Goal: Download file/media

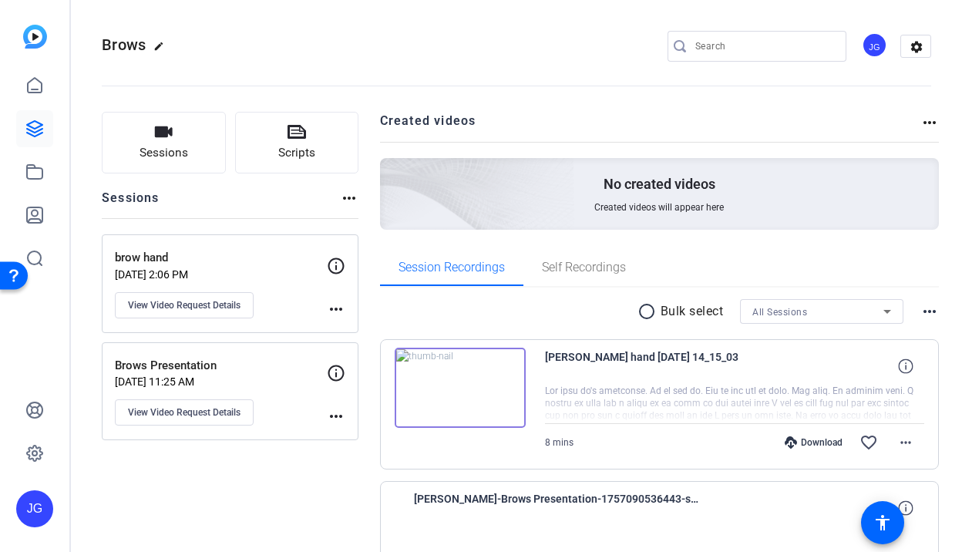
click at [928, 116] on mat-icon "more_horiz" at bounding box center [930, 122] width 19 height 19
click at [858, 96] on div at bounding box center [481, 276] width 962 height 552
click at [642, 310] on mat-icon "radio_button_unchecked" at bounding box center [649, 311] width 23 height 19
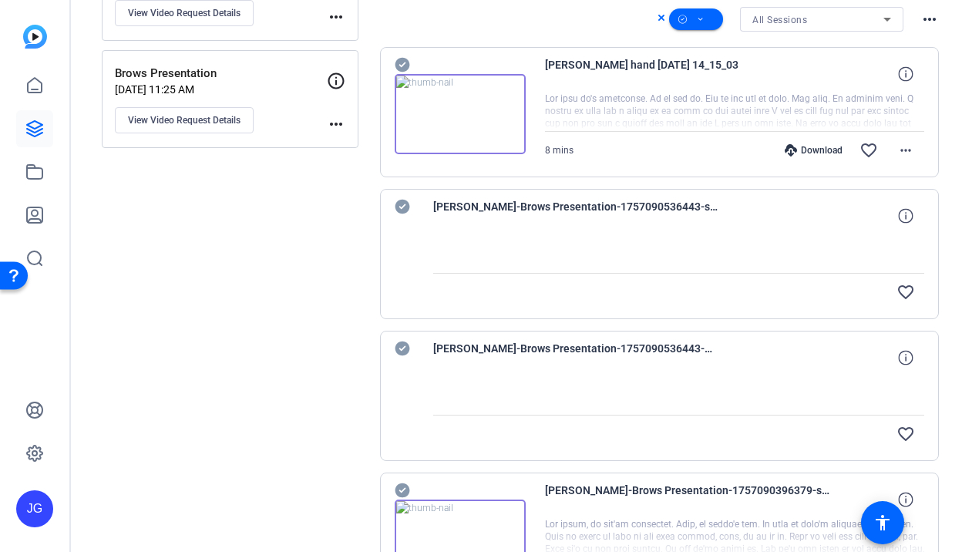
scroll to position [363, 0]
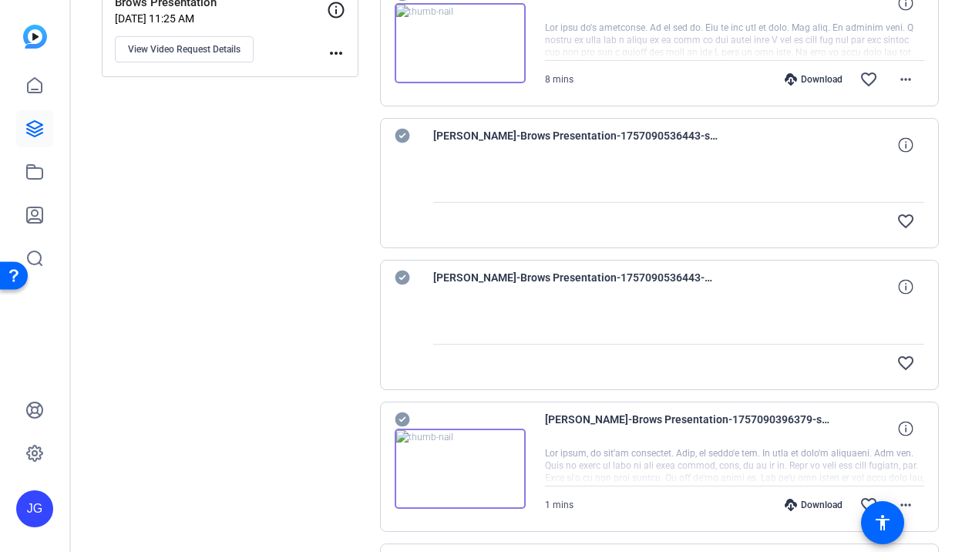
click at [402, 140] on icon at bounding box center [402, 136] width 15 height 15
click at [402, 278] on icon at bounding box center [402, 278] width 15 height 15
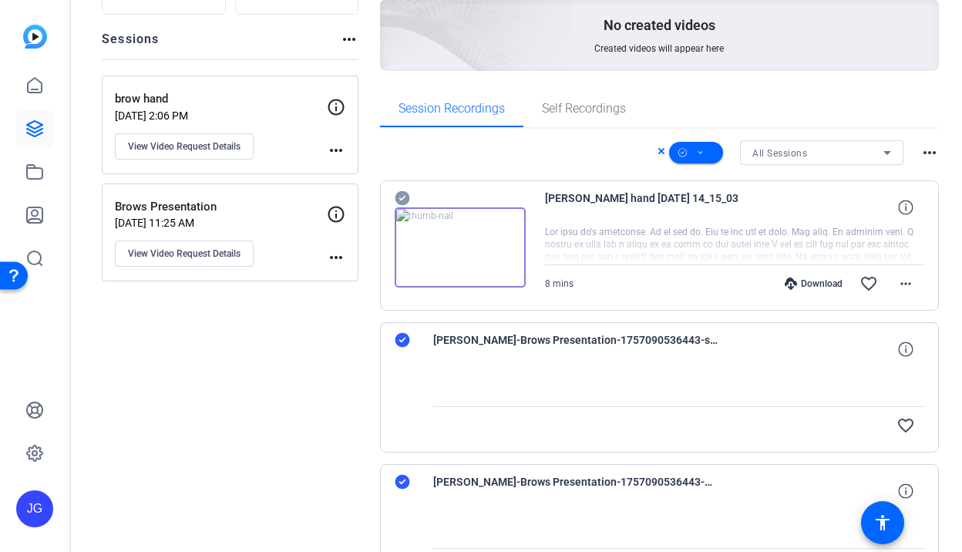
scroll to position [0, 0]
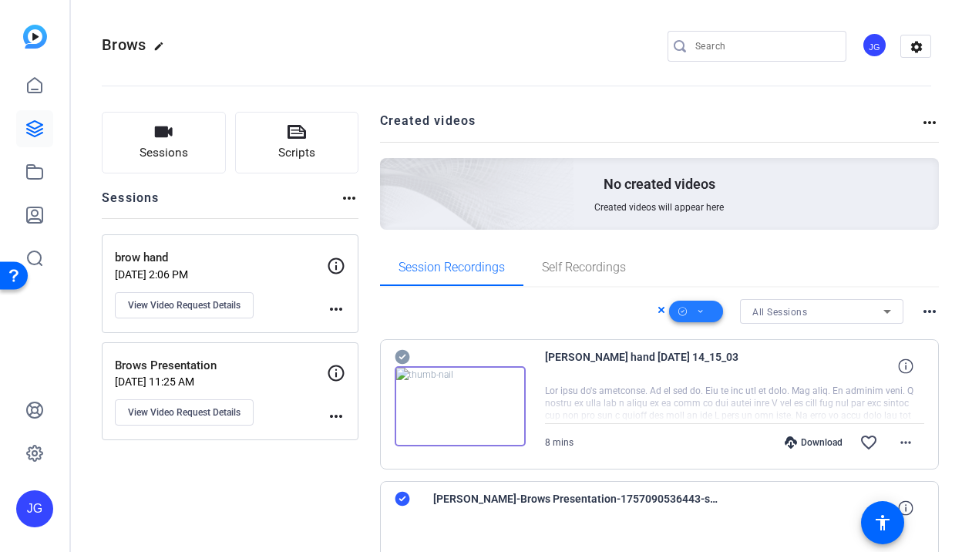
click at [704, 308] on icon at bounding box center [701, 311] width 8 height 19
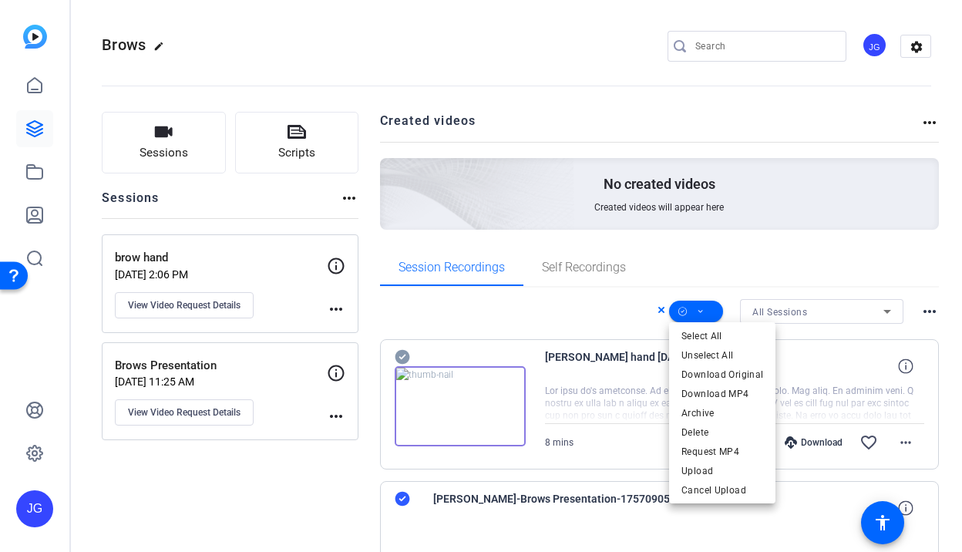
click at [633, 261] on div at bounding box center [481, 276] width 962 height 552
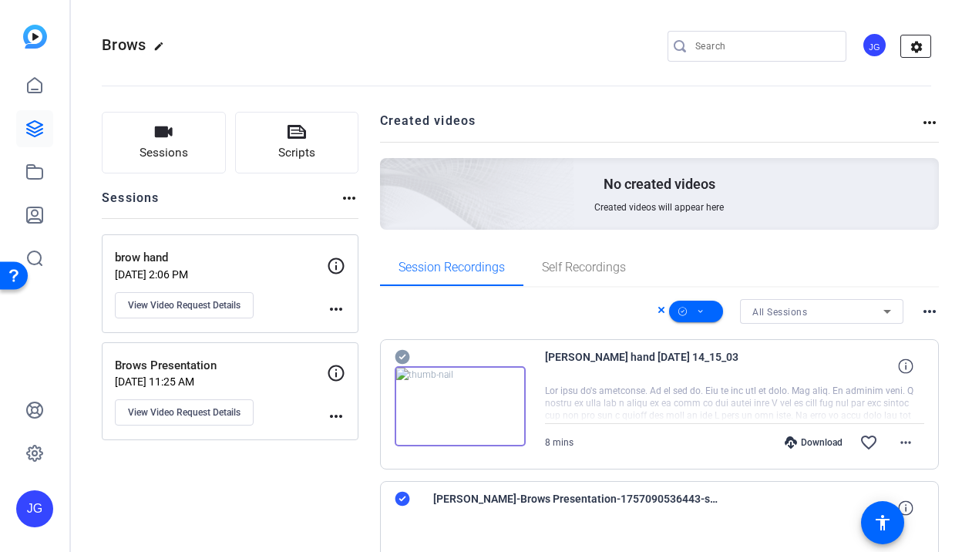
click at [918, 49] on mat-icon "settings" at bounding box center [916, 46] width 31 height 23
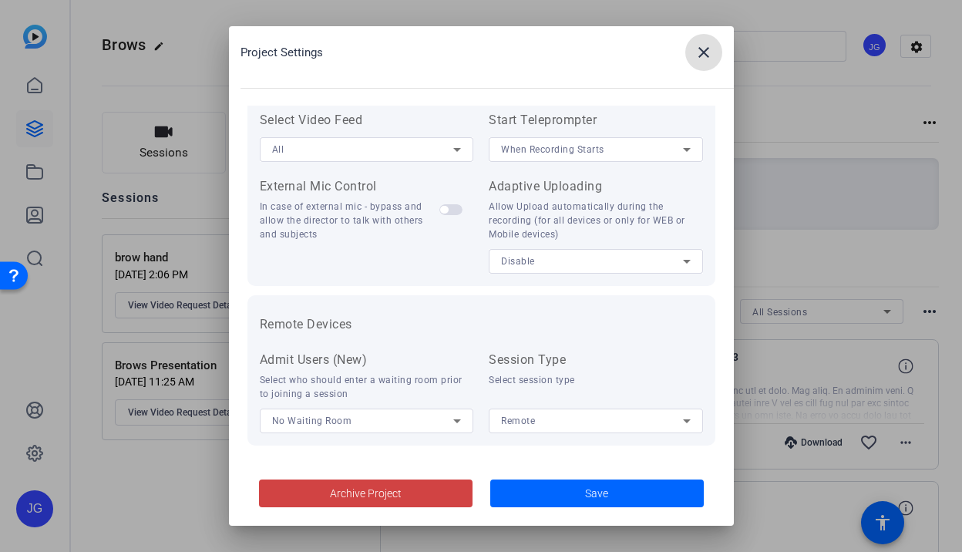
scroll to position [345, 0]
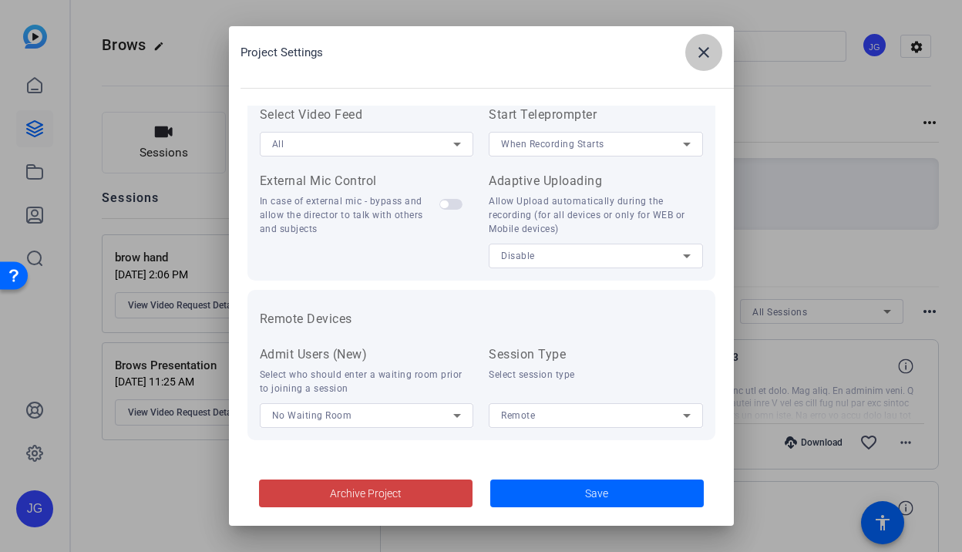
click at [700, 54] on mat-icon "close" at bounding box center [704, 52] width 19 height 19
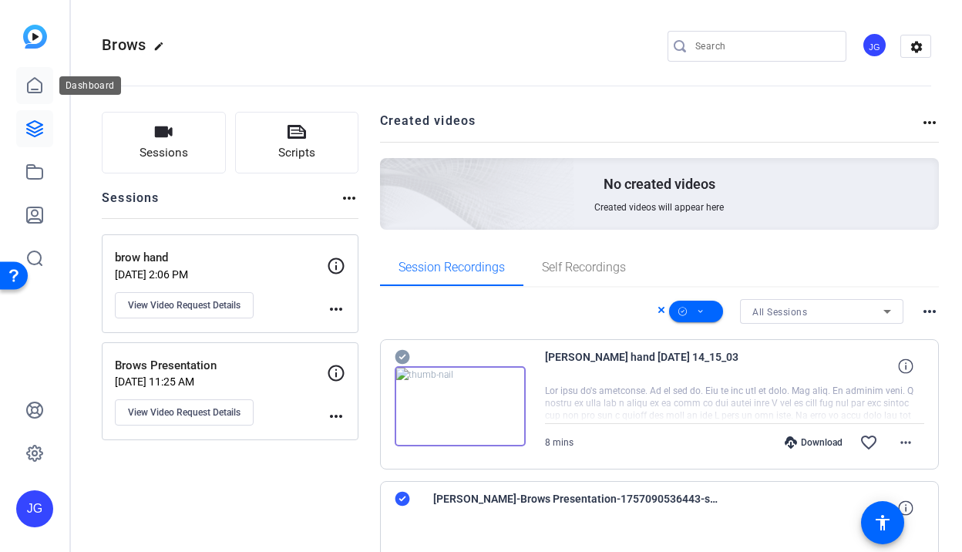
click at [22, 79] on link at bounding box center [34, 85] width 37 height 37
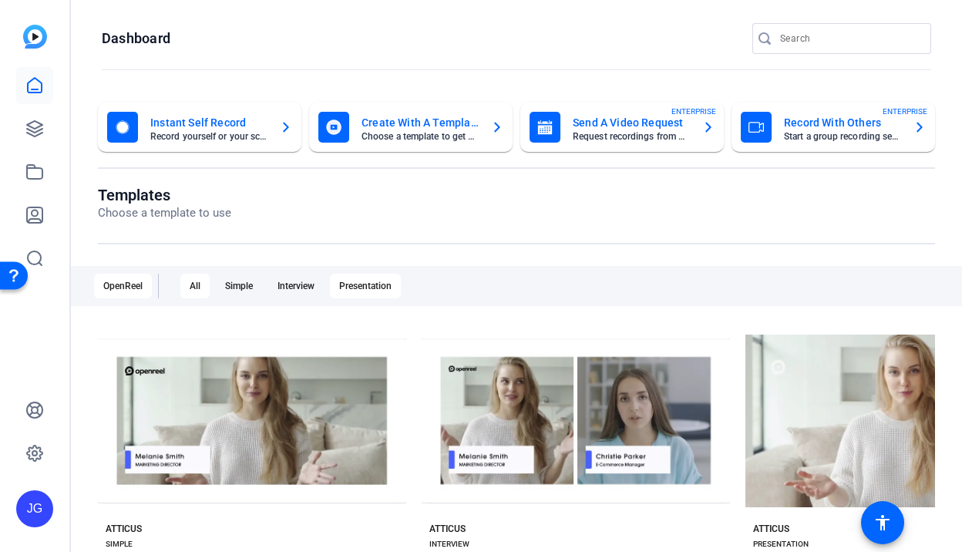
click at [359, 280] on div "Presentation" at bounding box center [365, 286] width 71 height 25
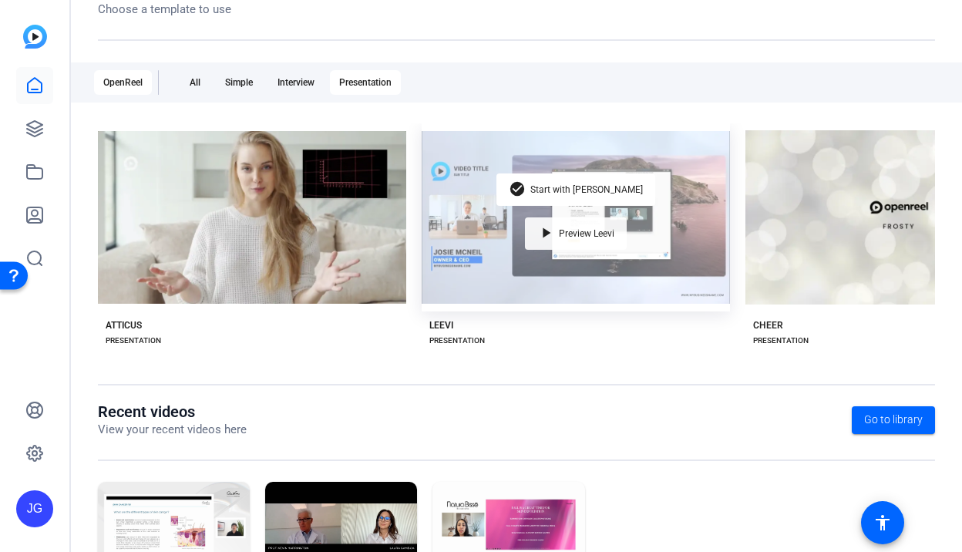
scroll to position [210, 0]
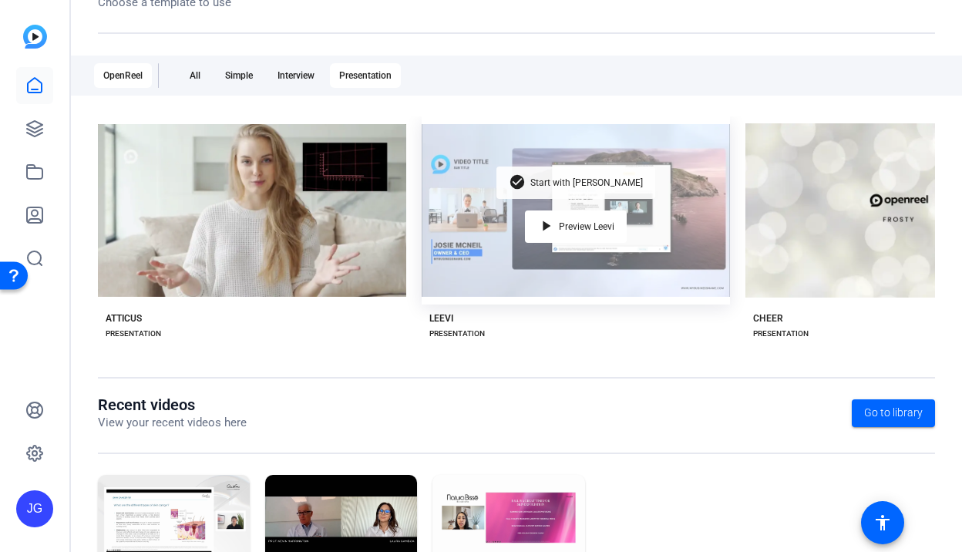
click at [601, 180] on span "Start with Leevi" at bounding box center [586, 182] width 113 height 9
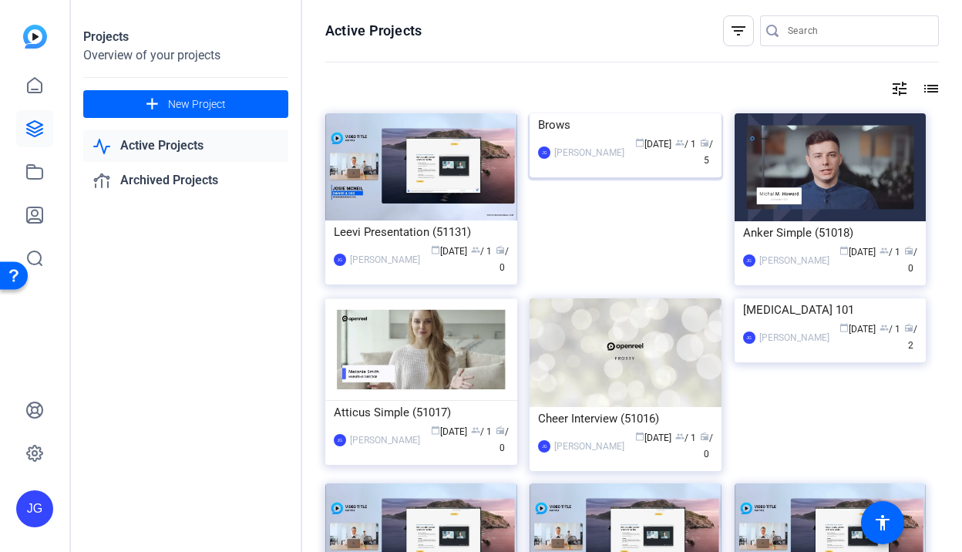
click at [559, 136] on div "Brows" at bounding box center [625, 124] width 175 height 23
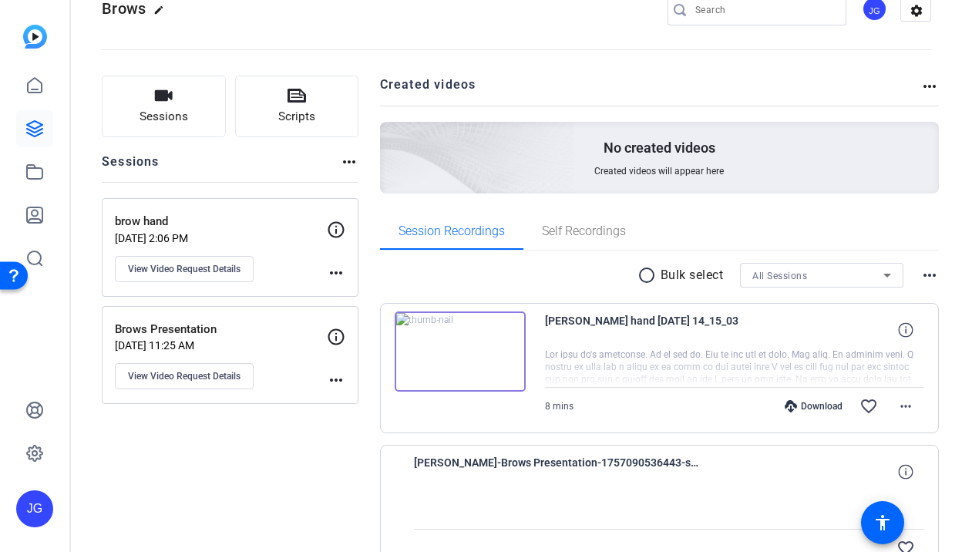
scroll to position [38, 0]
click at [873, 402] on mat-icon "favorite_border" at bounding box center [869, 405] width 19 height 19
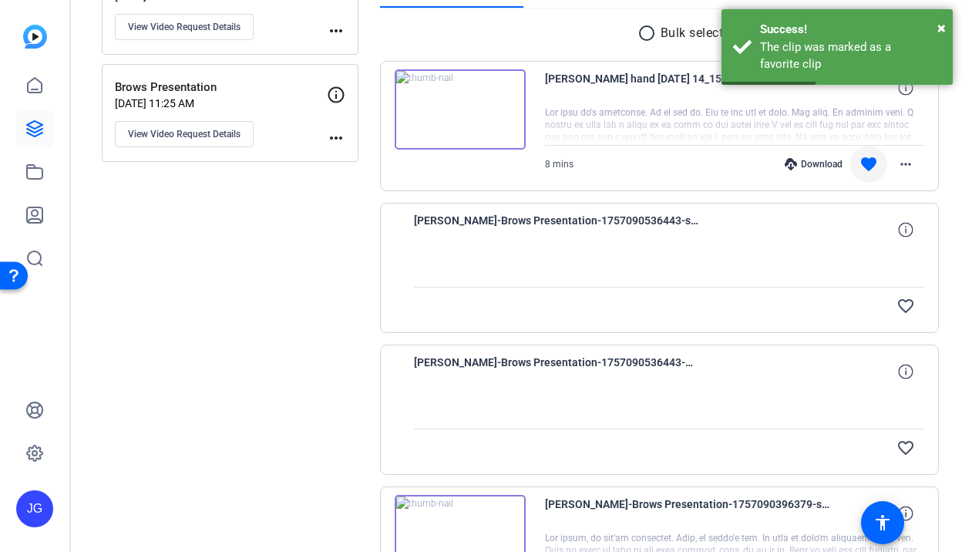
scroll to position [40, 0]
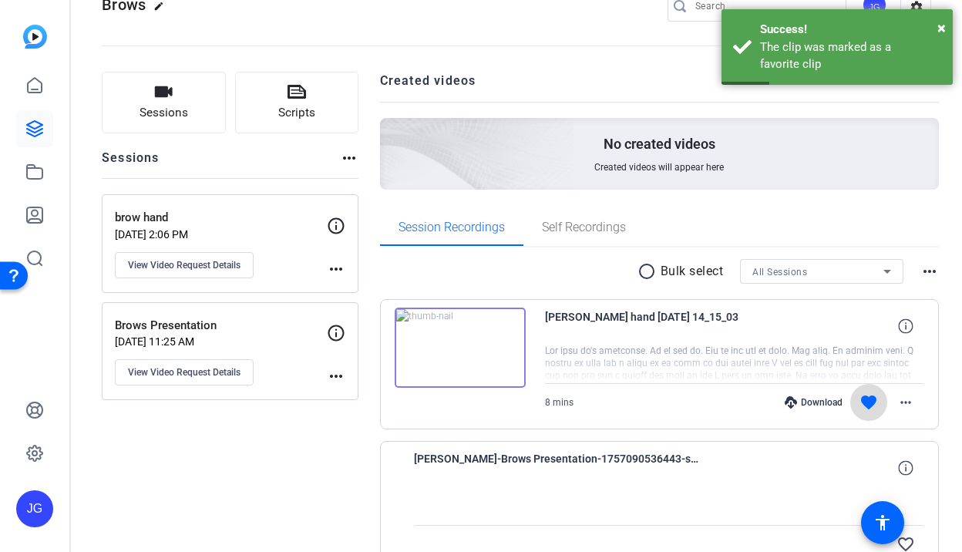
click at [871, 400] on mat-icon "favorite" at bounding box center [869, 402] width 19 height 19
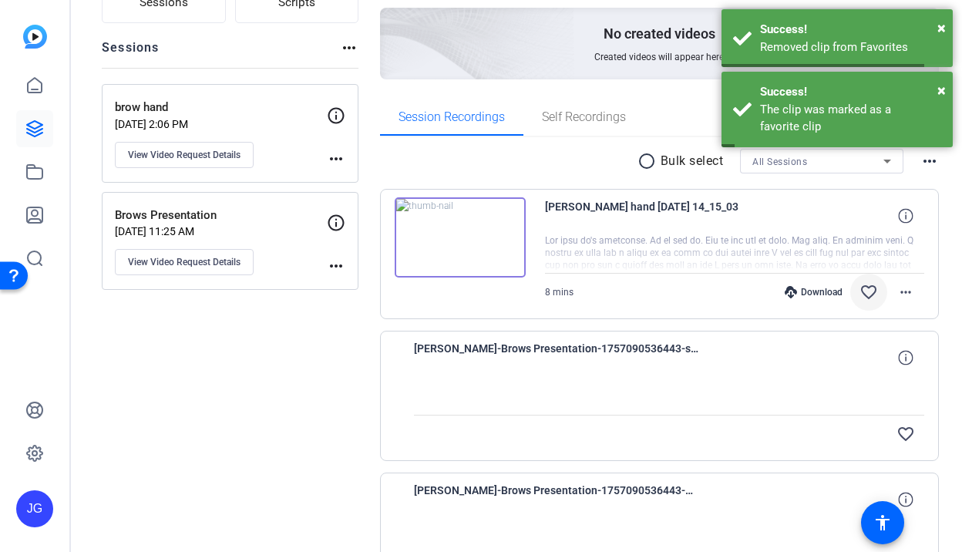
scroll to position [155, 0]
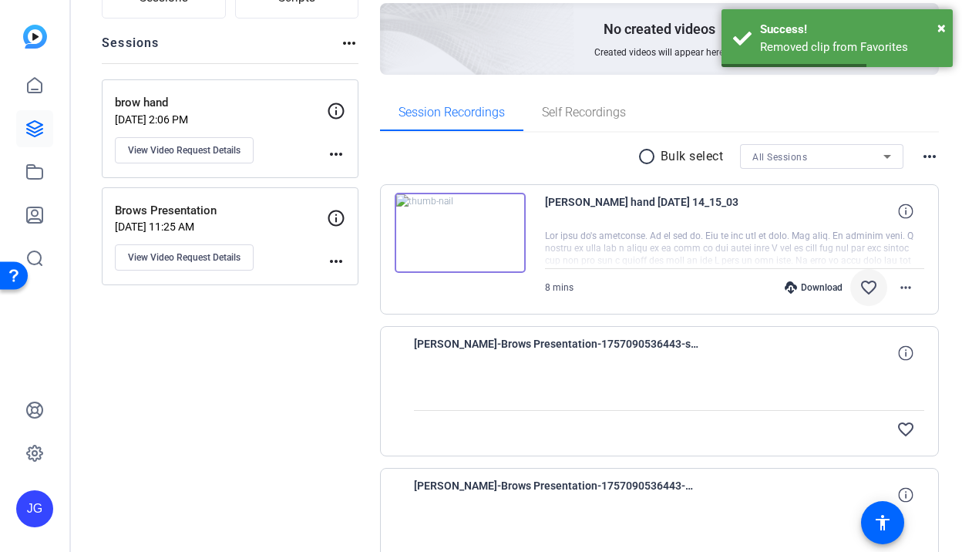
click at [646, 153] on mat-icon "radio_button_unchecked" at bounding box center [649, 156] width 23 height 19
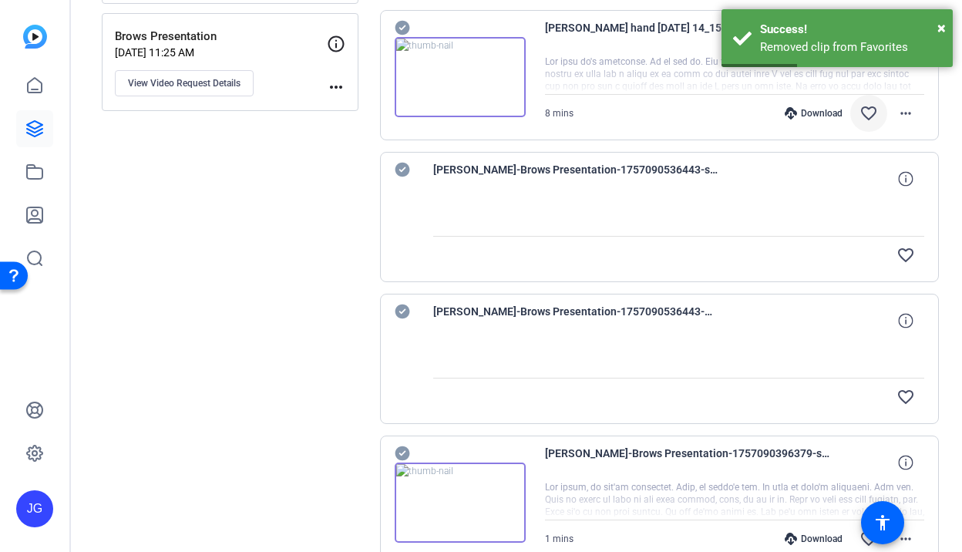
scroll to position [341, 0]
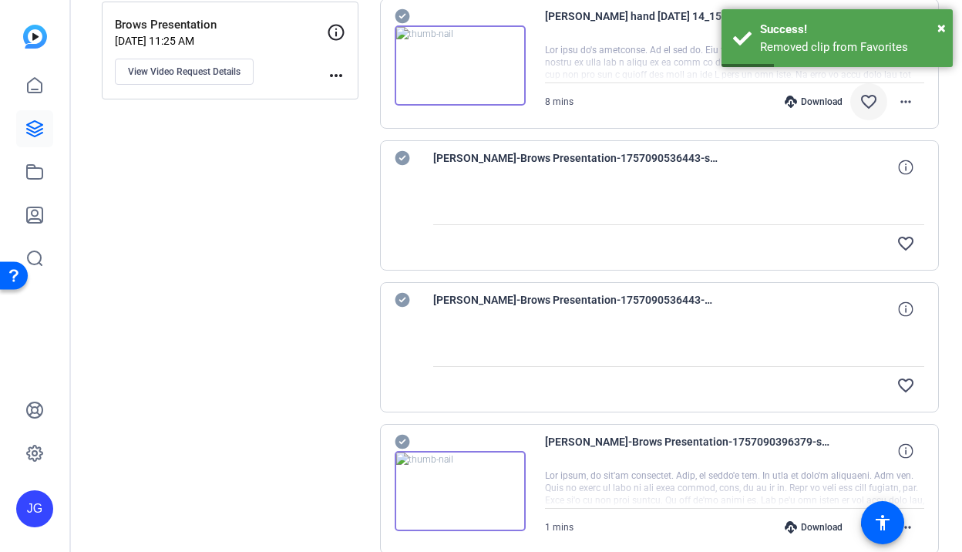
click at [404, 154] on icon at bounding box center [402, 158] width 15 height 15
click at [400, 302] on icon at bounding box center [402, 300] width 15 height 19
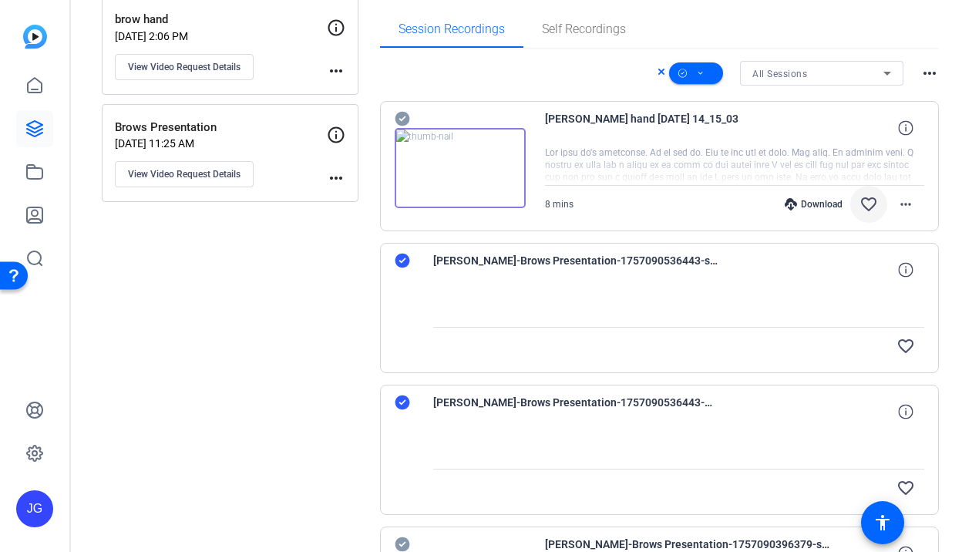
scroll to position [0, 0]
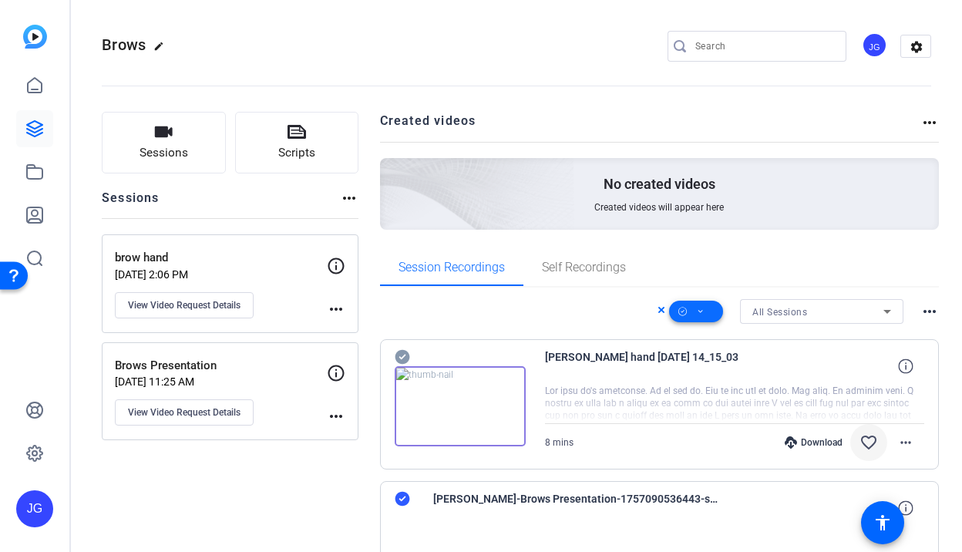
click at [697, 311] on icon at bounding box center [701, 311] width 8 height 19
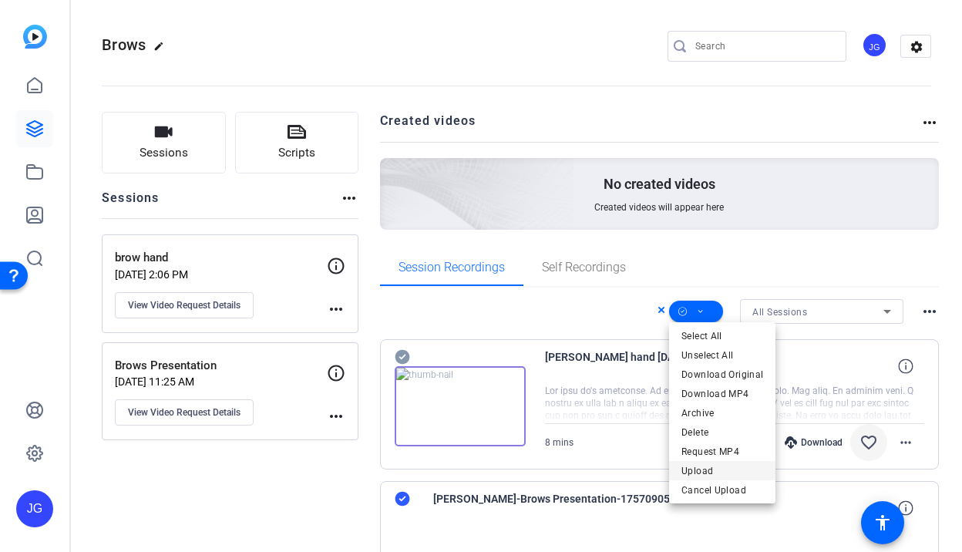
click at [707, 472] on span "Upload" at bounding box center [723, 471] width 82 height 19
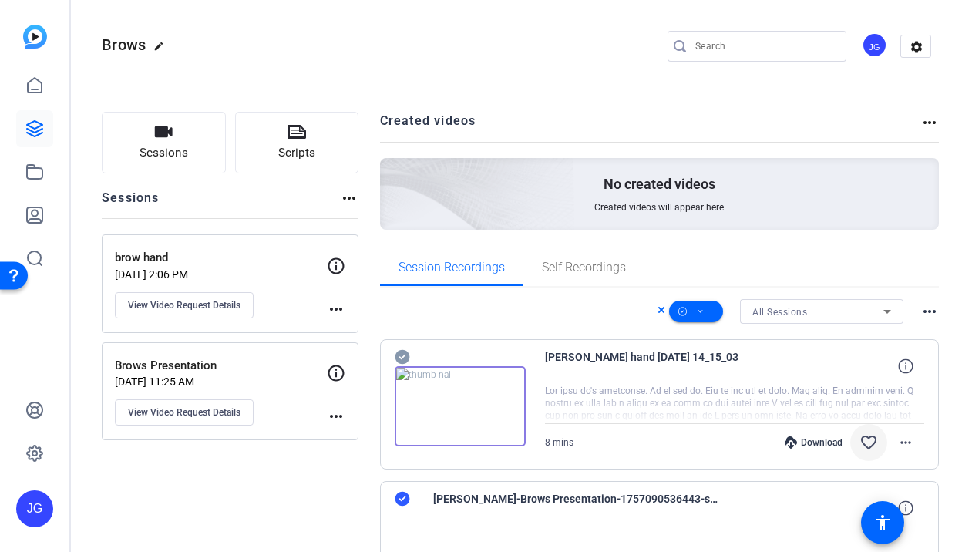
click at [931, 311] on mat-icon "more_horiz" at bounding box center [930, 311] width 19 height 19
click at [827, 291] on div at bounding box center [481, 276] width 962 height 552
click at [35, 120] on icon at bounding box center [34, 129] width 19 height 19
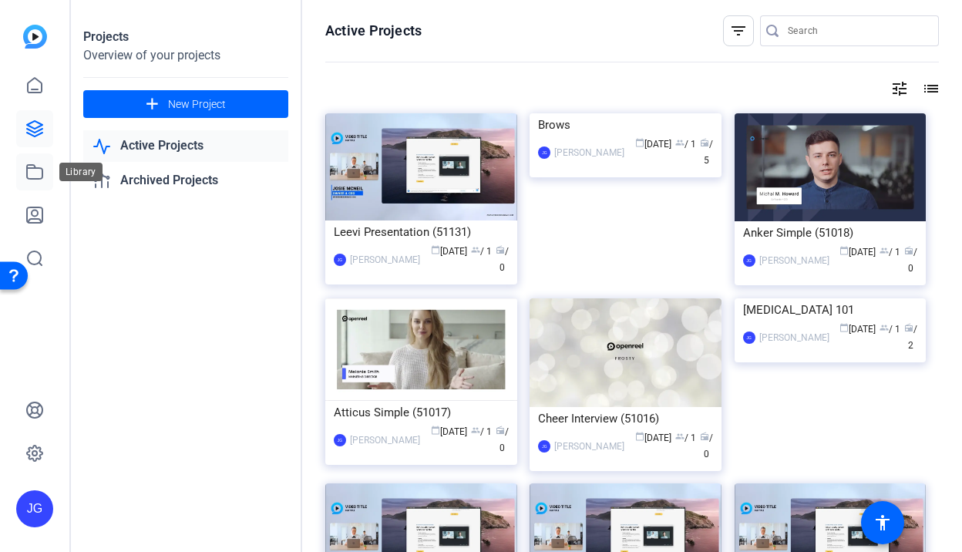
click at [35, 173] on icon at bounding box center [34, 172] width 19 height 19
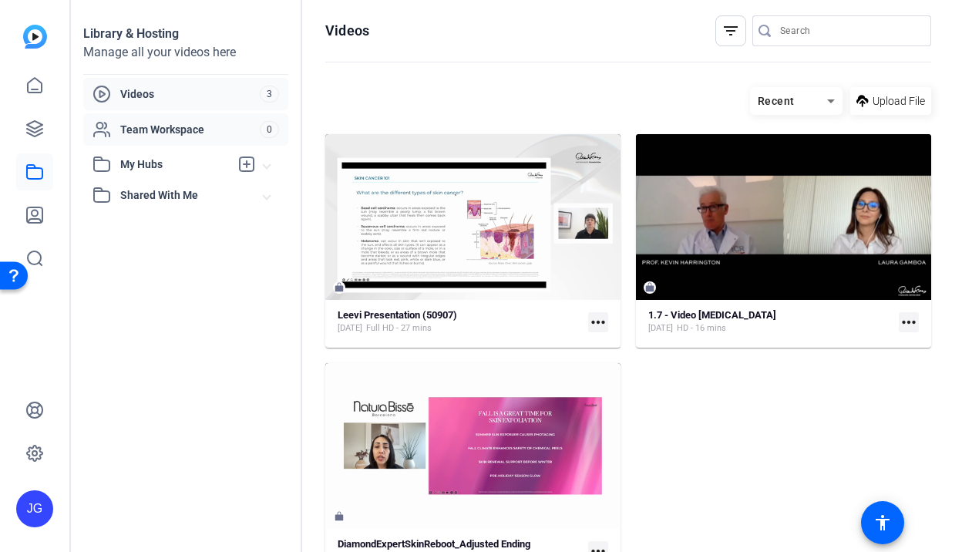
click at [156, 120] on div "Team Workspace 0" at bounding box center [185, 129] width 205 height 32
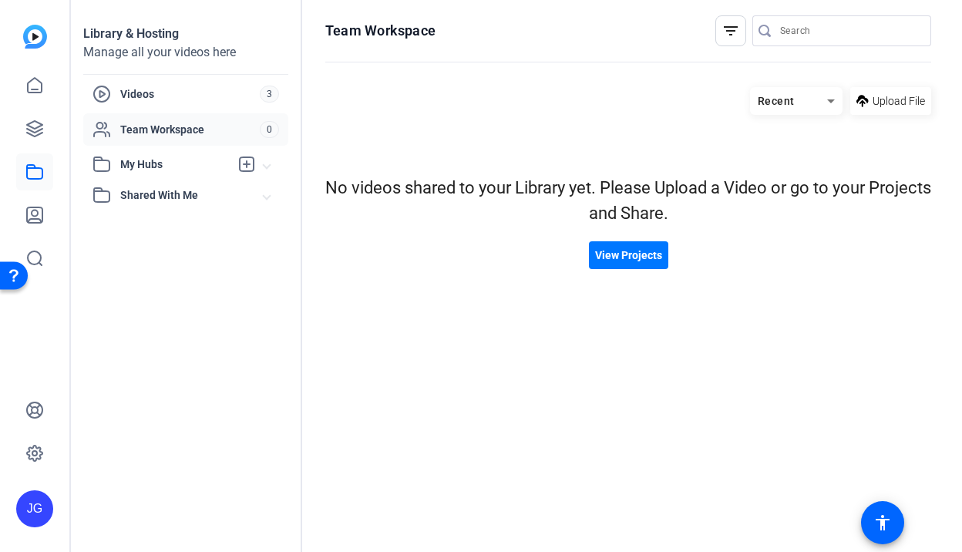
click at [145, 165] on span "My Hubs" at bounding box center [174, 165] width 109 height 16
click at [150, 230] on span "Shared With Me" at bounding box center [191, 229] width 143 height 16
click at [36, 120] on icon at bounding box center [34, 129] width 19 height 19
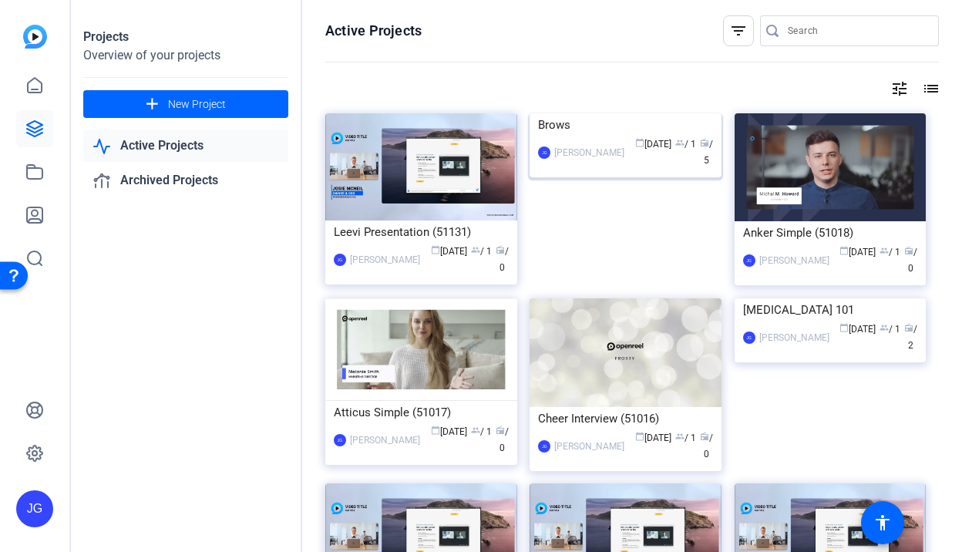
click at [554, 136] on div "Brows" at bounding box center [625, 124] width 175 height 23
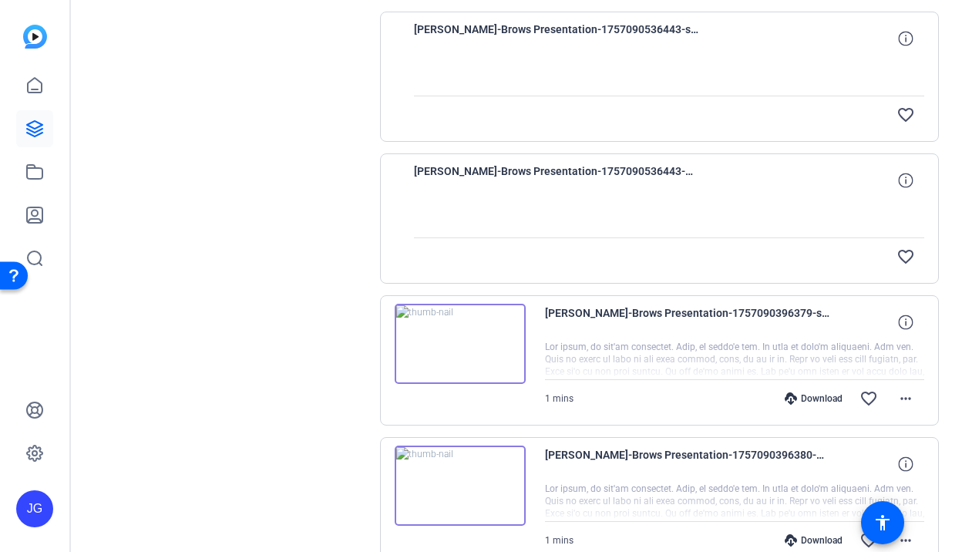
scroll to position [471, 0]
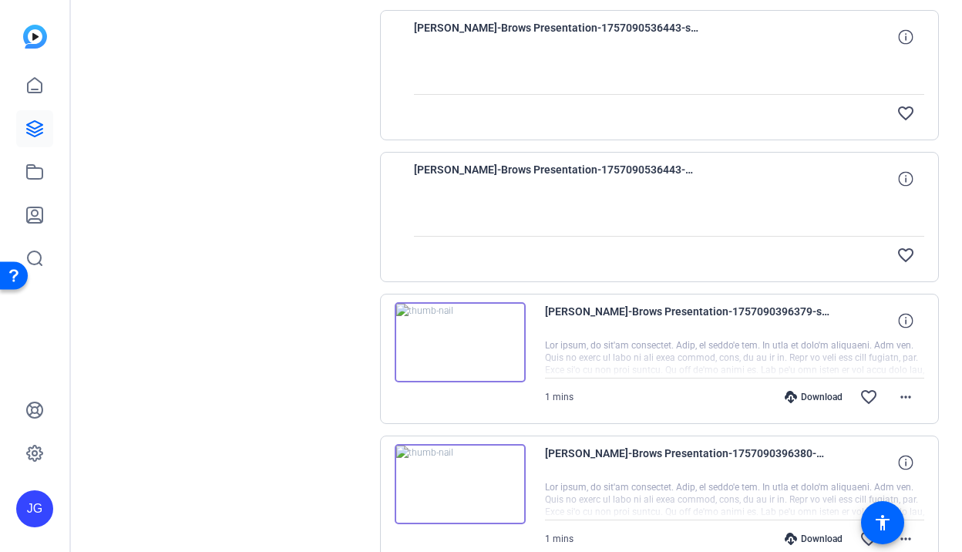
click at [456, 339] on img at bounding box center [460, 342] width 131 height 80
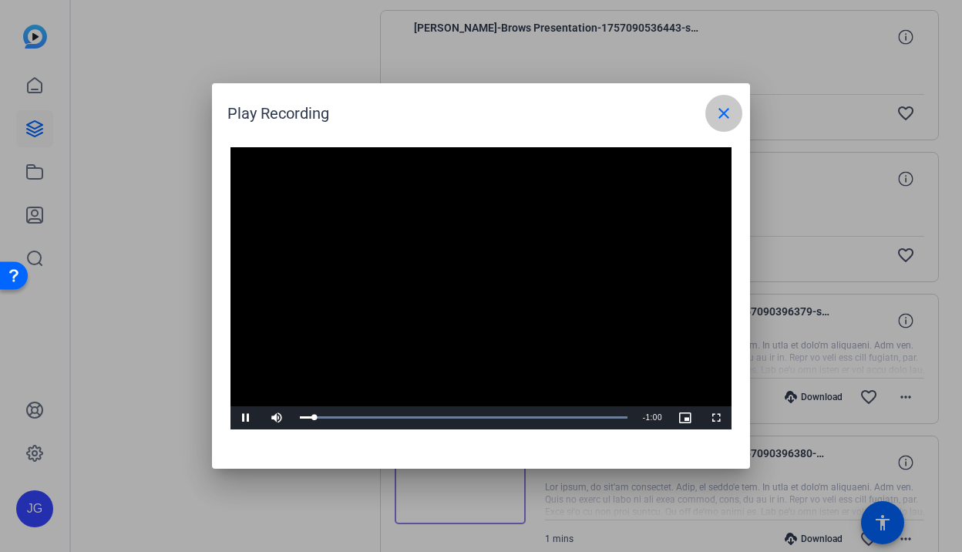
click at [724, 113] on mat-icon "close" at bounding box center [724, 113] width 19 height 19
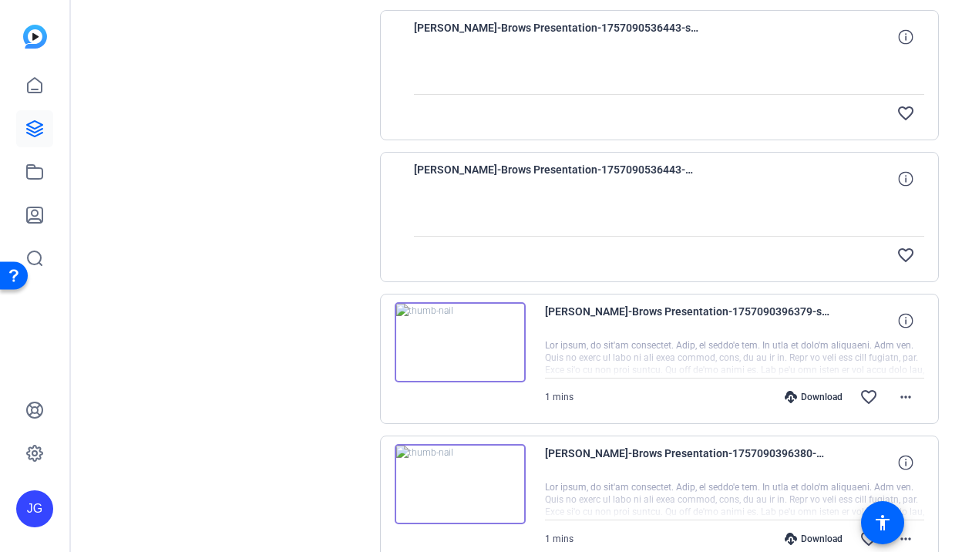
click at [594, 186] on span "[PERSON_NAME]-Brows Presentation-1757090536443-webcam" at bounding box center [556, 178] width 285 height 37
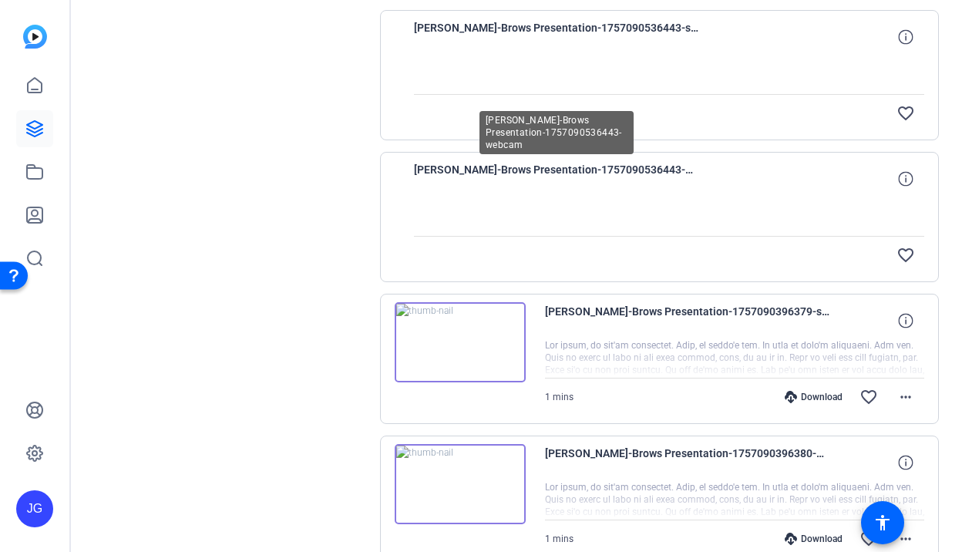
click at [594, 170] on span "[PERSON_NAME]-Brows Presentation-1757090536443-webcam" at bounding box center [556, 178] width 285 height 37
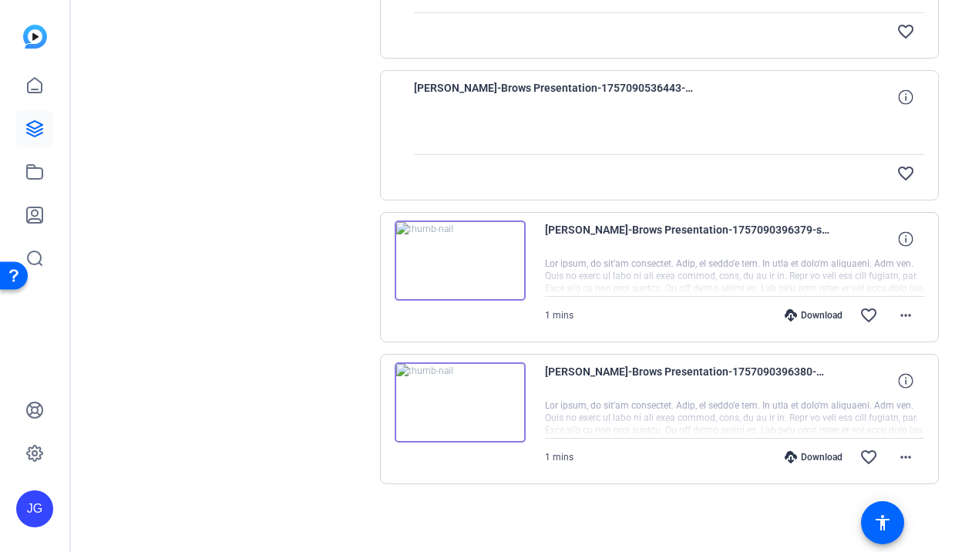
scroll to position [554, 0]
click at [456, 402] on img at bounding box center [460, 402] width 131 height 80
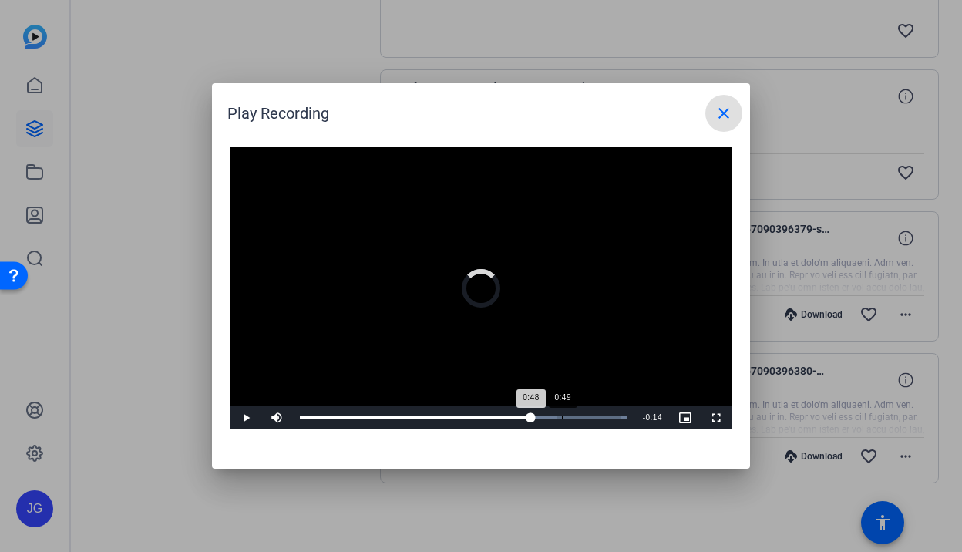
drag, startPoint x: 361, startPoint y: 418, endPoint x: 571, endPoint y: 426, distance: 210.7
click at [571, 426] on div "Loaded : 100.00% 0:49 0:48" at bounding box center [463, 417] width 343 height 23
click at [722, 120] on mat-icon "close" at bounding box center [724, 113] width 19 height 19
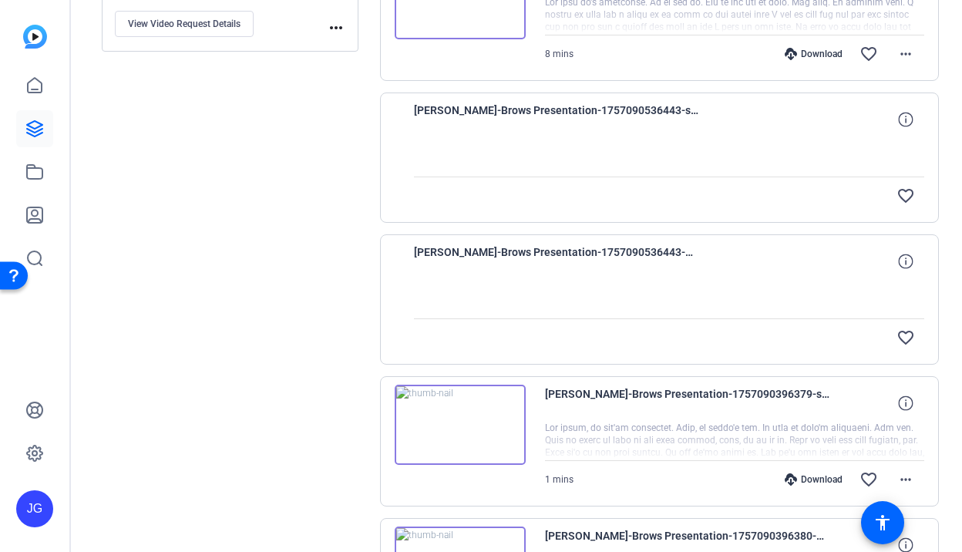
scroll to position [133, 0]
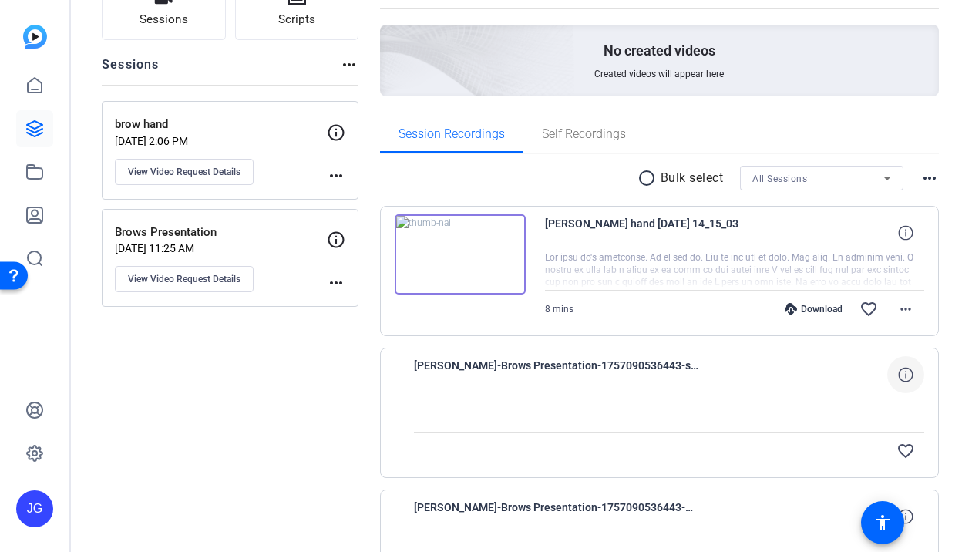
click at [903, 365] on span at bounding box center [905, 374] width 37 height 37
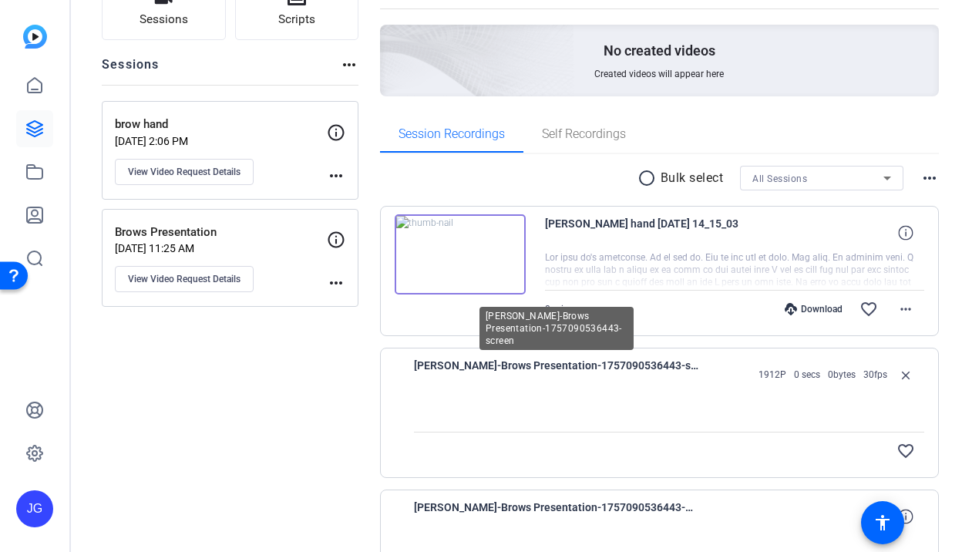
click at [588, 364] on span "[PERSON_NAME]-Brows Presentation-1757090536443-screen" at bounding box center [556, 374] width 285 height 37
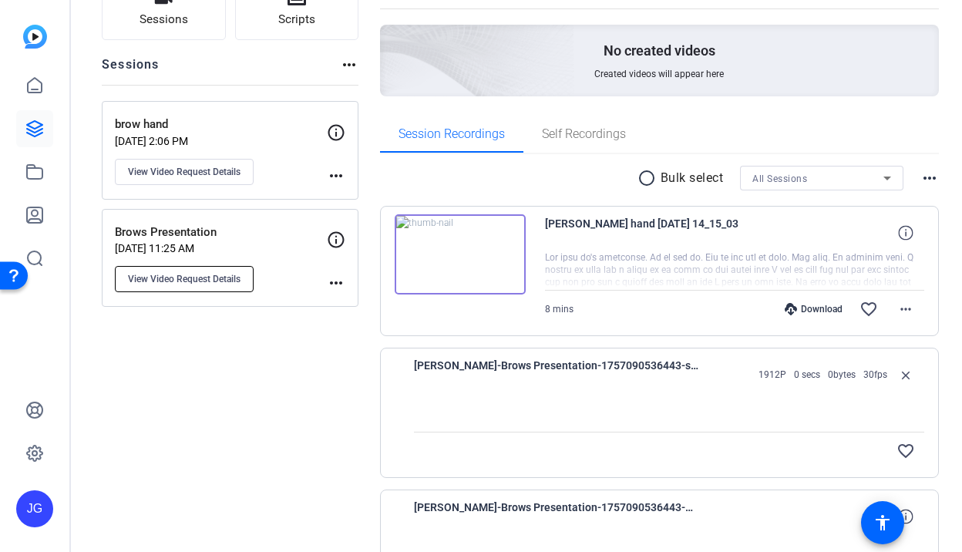
click at [197, 278] on span "View Video Request Details" at bounding box center [184, 279] width 113 height 12
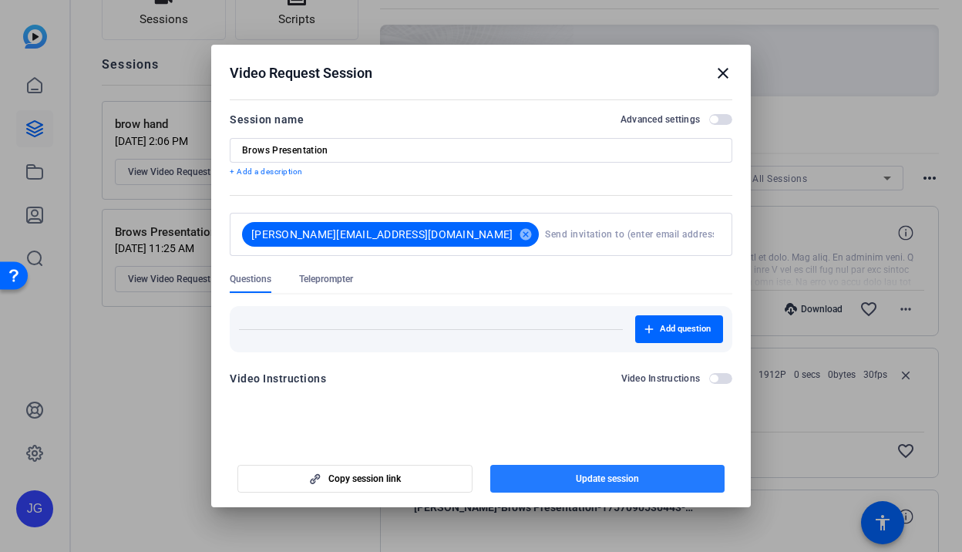
click at [607, 484] on span "Update session" at bounding box center [607, 479] width 63 height 12
click at [714, 82] on mat-icon "close" at bounding box center [723, 73] width 19 height 19
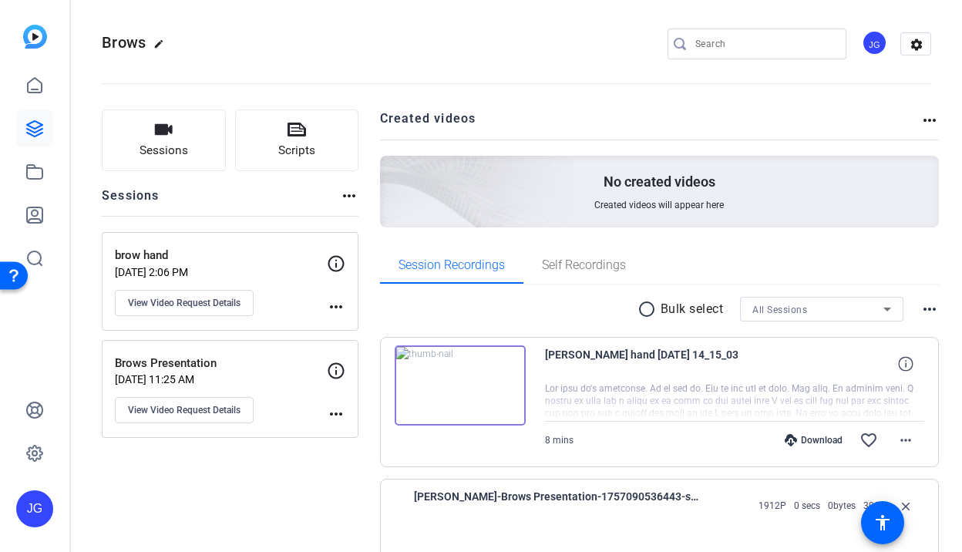
scroll to position [0, 0]
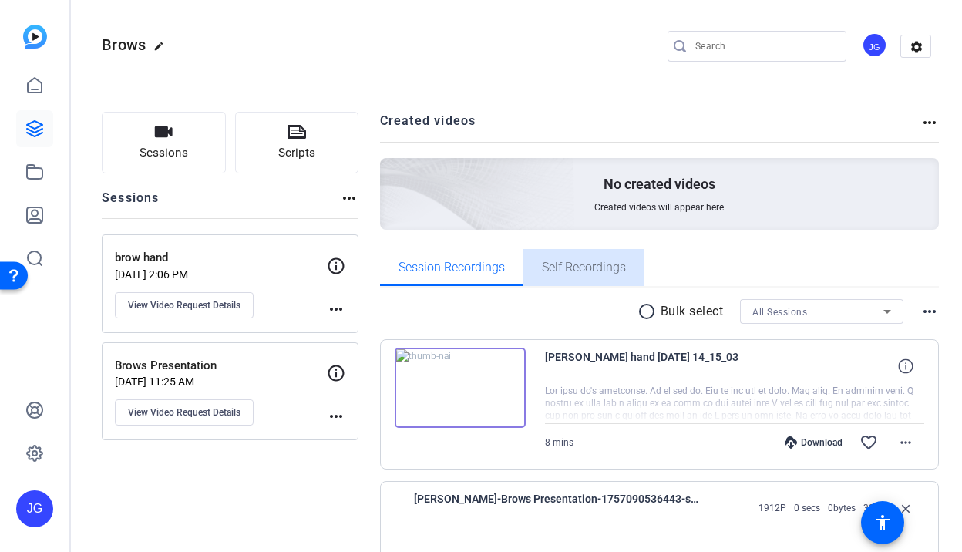
click at [598, 261] on span "Self Recordings" at bounding box center [584, 267] width 84 height 12
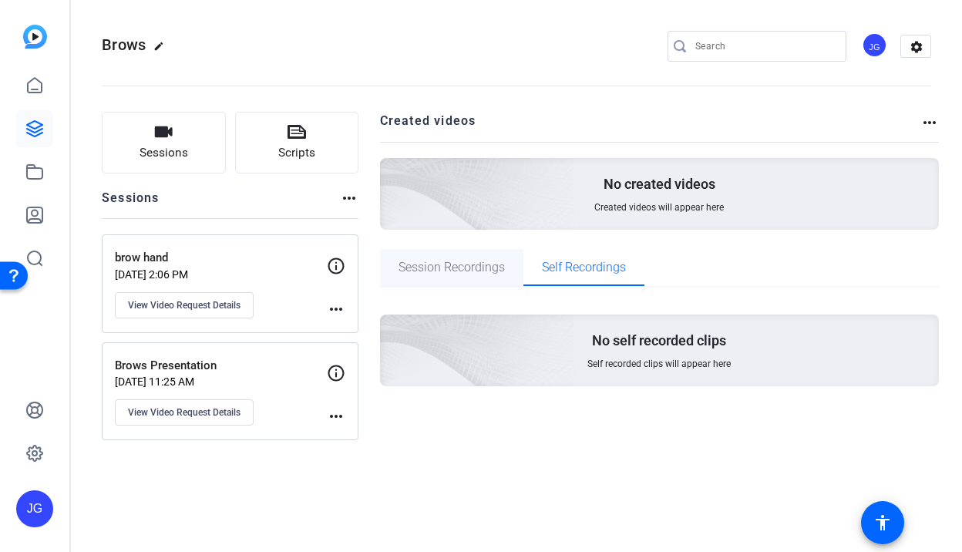
click at [432, 265] on span "Session Recordings" at bounding box center [452, 267] width 106 height 12
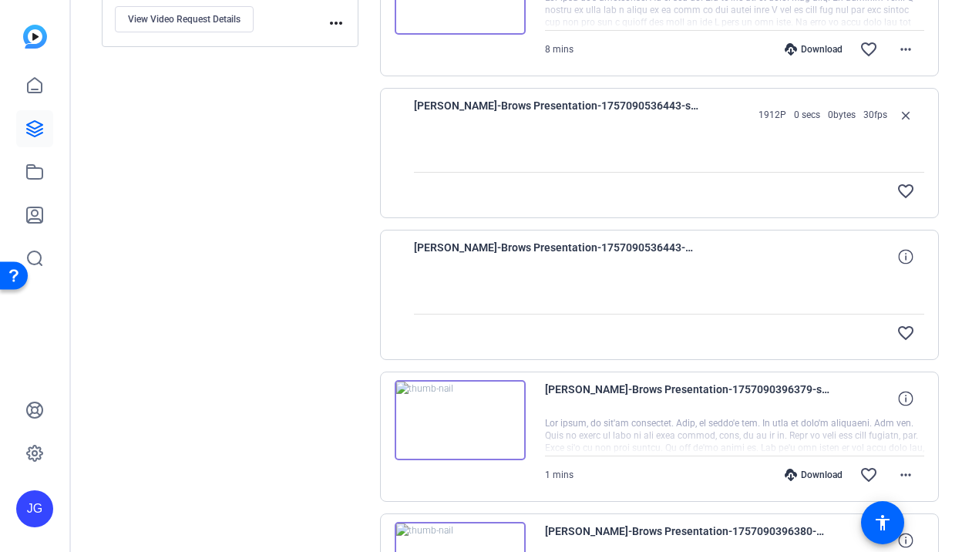
scroll to position [170, 0]
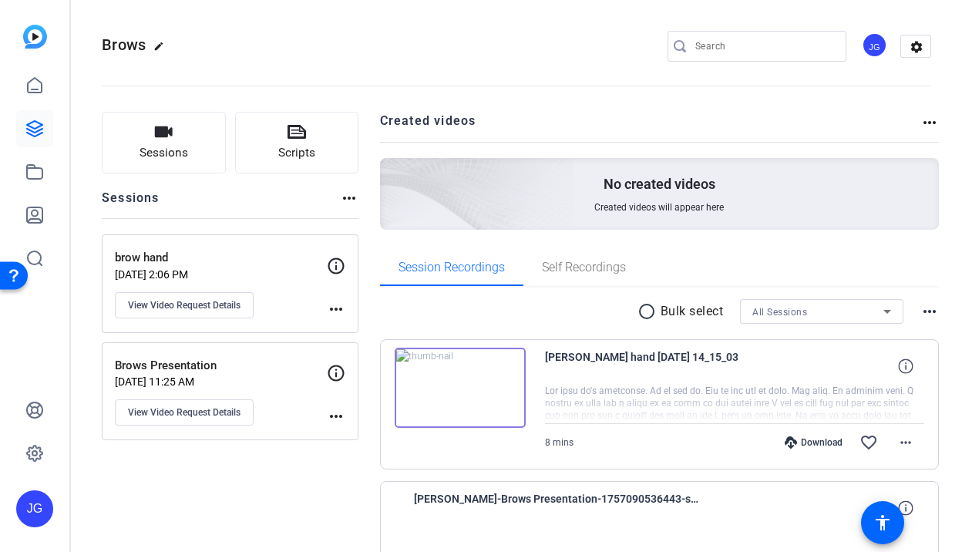
click at [332, 417] on mat-icon "more_horiz" at bounding box center [336, 416] width 19 height 19
click at [0, 0] on div at bounding box center [0, 0] width 0 height 0
click at [928, 301] on div "radio_button_unchecked Bulk select All Sessions more_horiz" at bounding box center [660, 311] width 560 height 25
click at [928, 311] on mat-icon "more_horiz" at bounding box center [930, 311] width 19 height 19
click at [645, 308] on div at bounding box center [481, 276] width 962 height 552
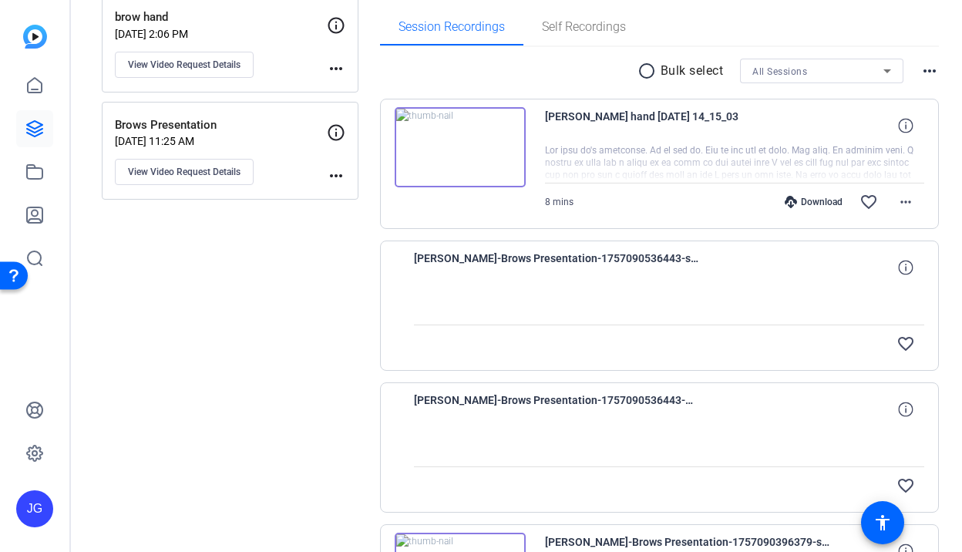
scroll to position [271, 0]
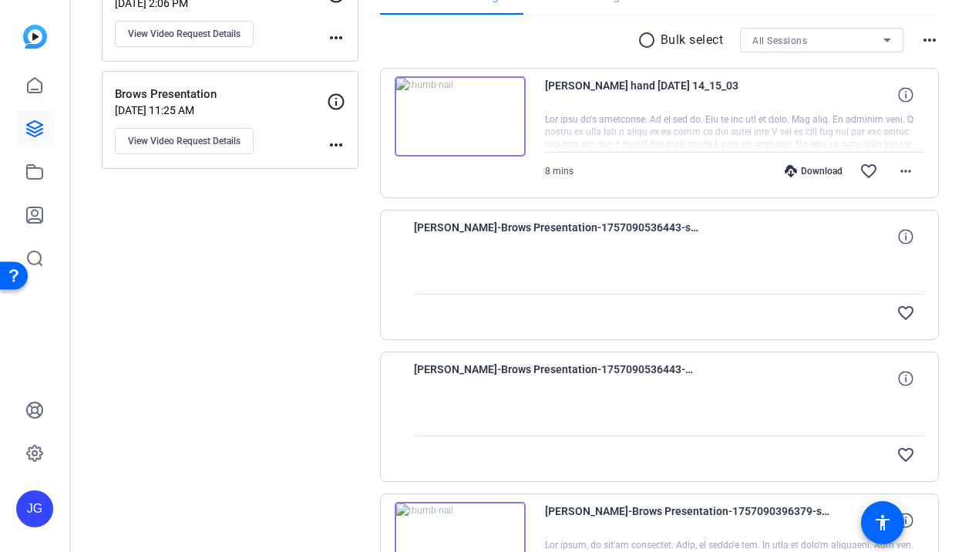
click at [647, 42] on mat-icon "radio_button_unchecked" at bounding box center [649, 40] width 23 height 19
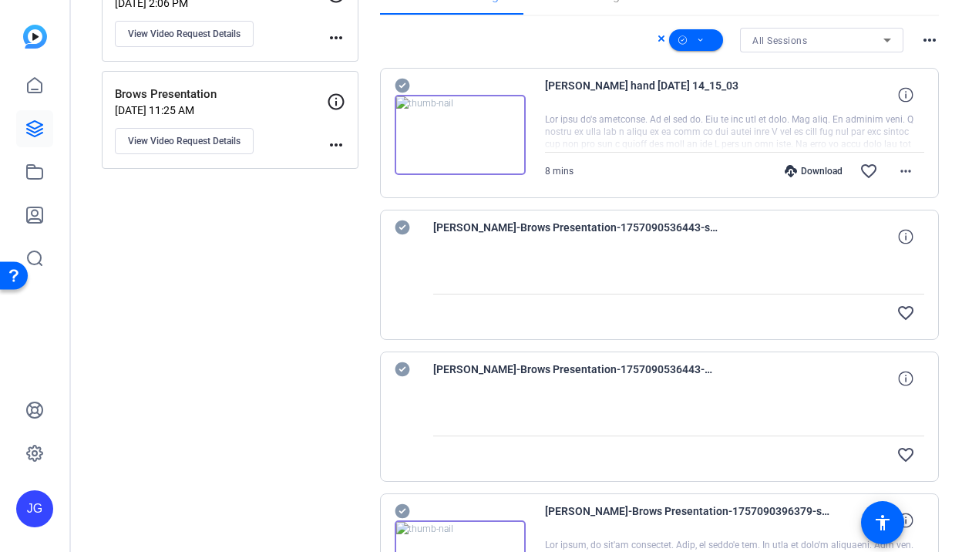
click at [402, 85] on icon at bounding box center [402, 85] width 15 height 19
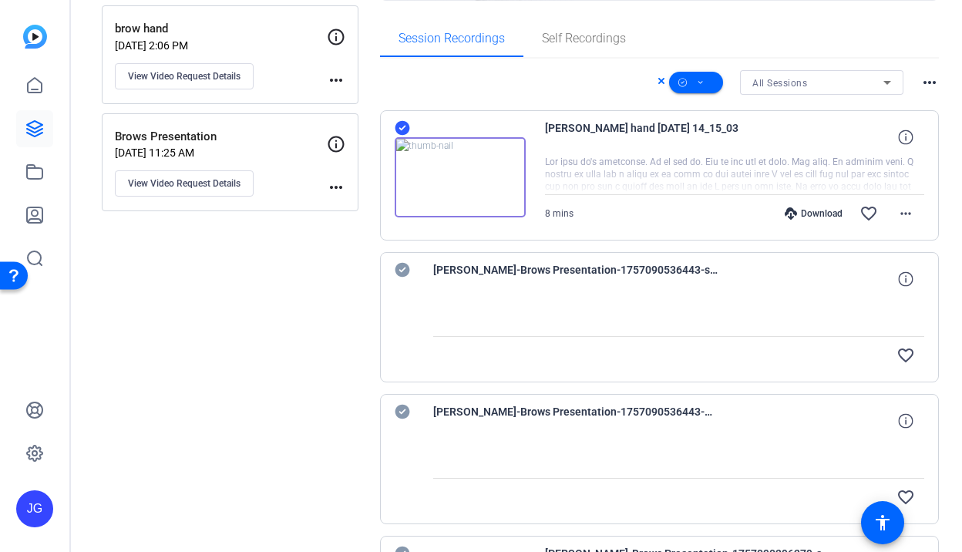
scroll to position [213, 0]
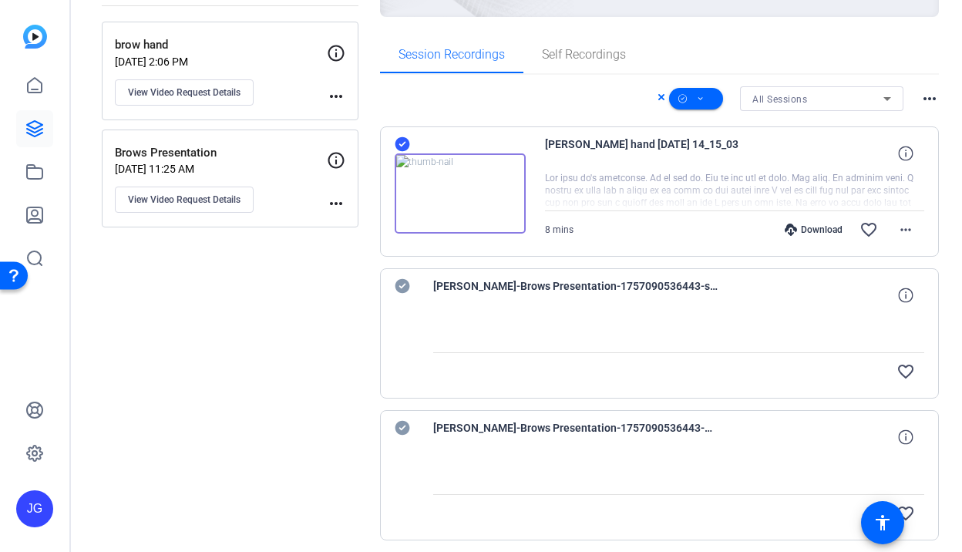
click at [399, 140] on icon at bounding box center [402, 144] width 15 height 15
click at [401, 286] on icon at bounding box center [402, 286] width 15 height 15
click at [399, 423] on icon at bounding box center [402, 428] width 15 height 15
click at [705, 98] on span at bounding box center [696, 98] width 54 height 37
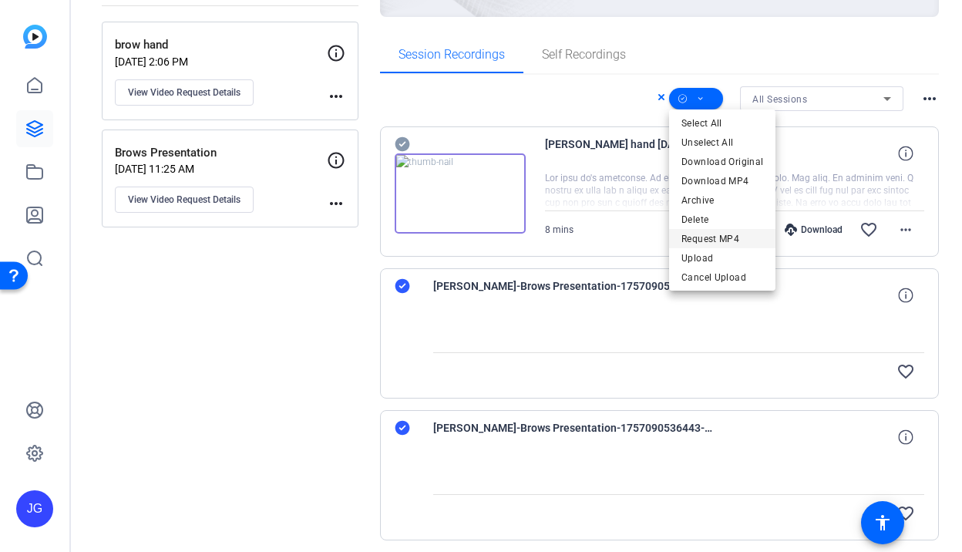
click at [723, 236] on span "Request MP4" at bounding box center [723, 239] width 82 height 19
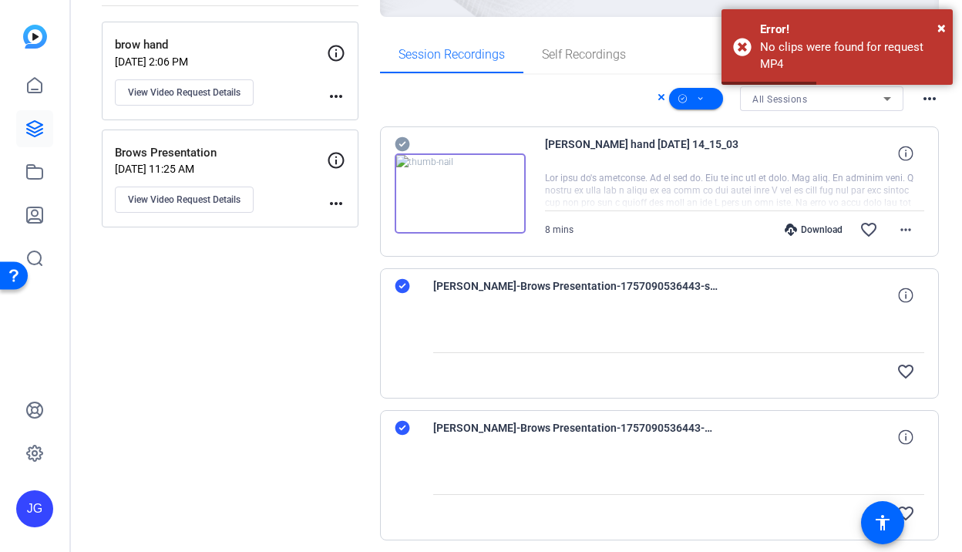
click at [581, 103] on div "All Sessions more_horiz" at bounding box center [660, 98] width 560 height 25
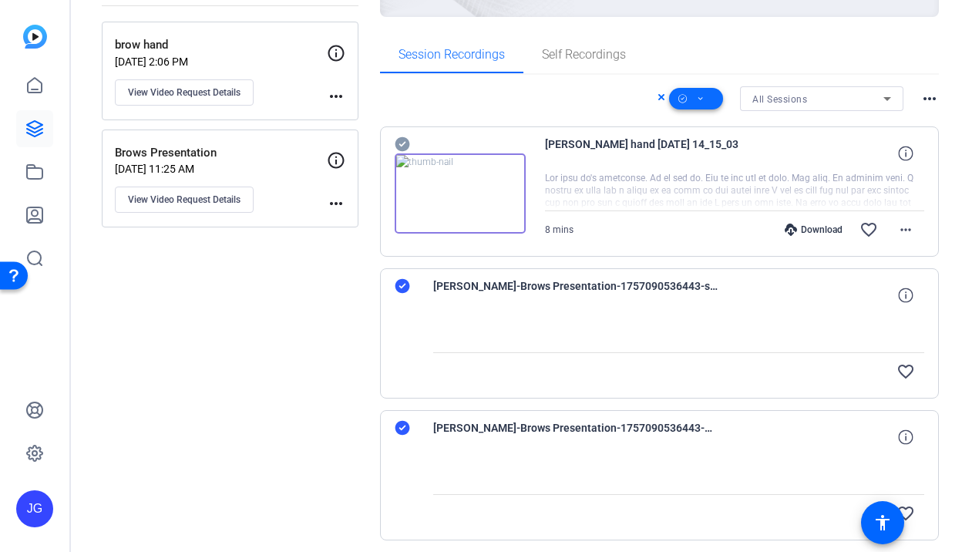
click at [702, 99] on icon at bounding box center [701, 98] width 5 height 3
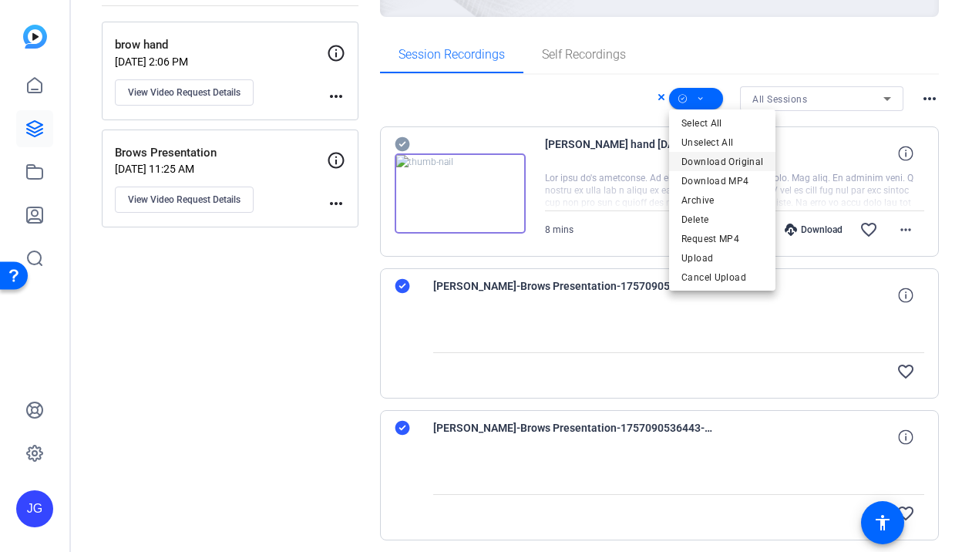
click at [749, 160] on span "Download Original" at bounding box center [723, 162] width 82 height 19
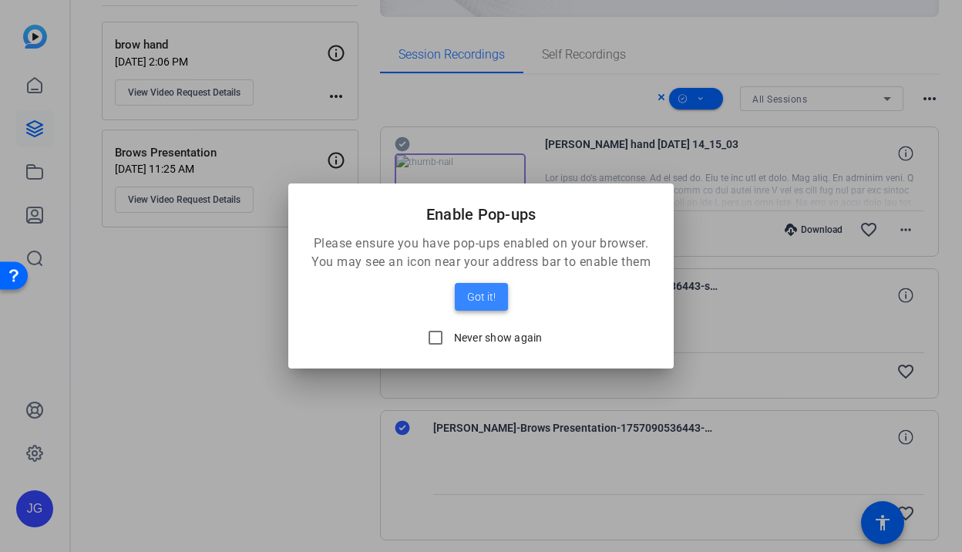
click at [479, 294] on span "Got it!" at bounding box center [481, 297] width 29 height 19
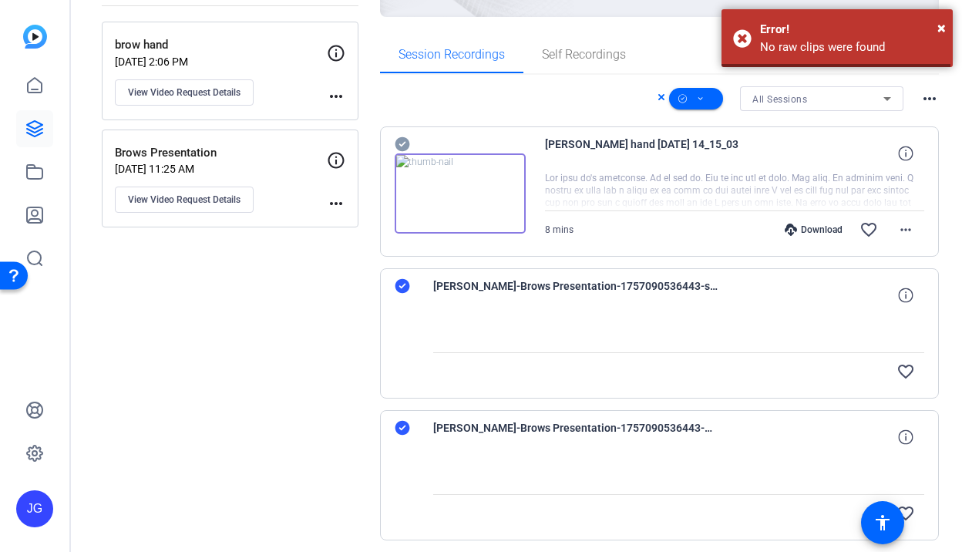
click at [665, 51] on div "Session Recordings Self Recordings" at bounding box center [660, 54] width 560 height 37
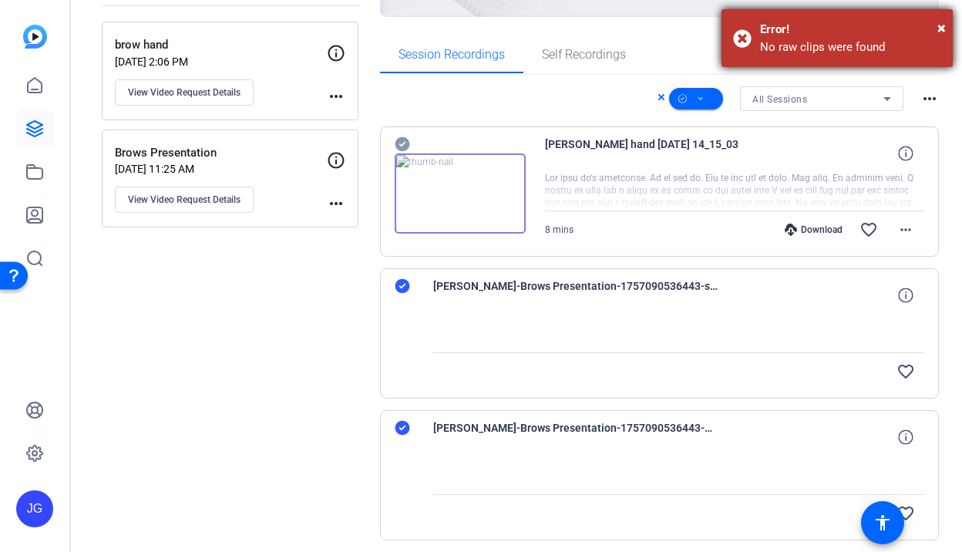
click at [946, 26] on div "× Error! No raw clips were found" at bounding box center [837, 38] width 231 height 58
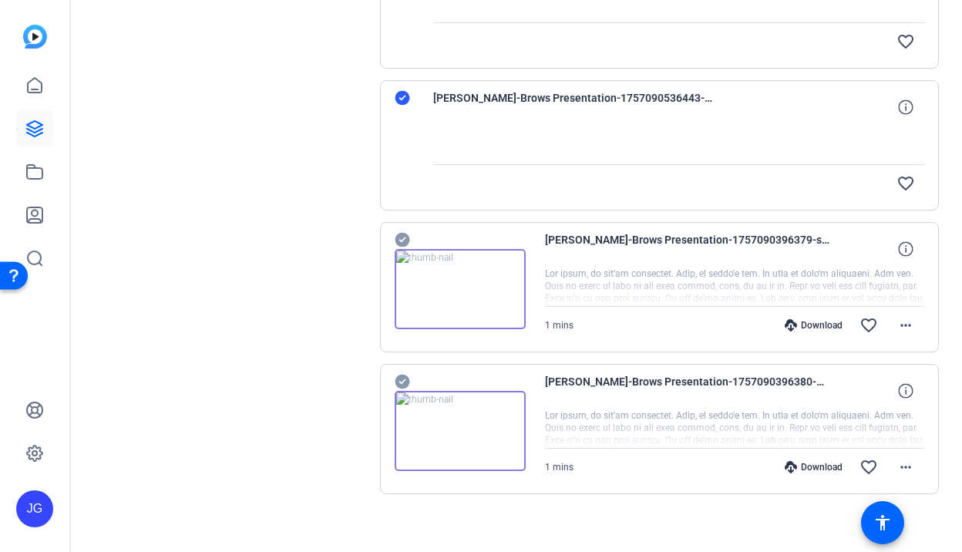
scroll to position [554, 0]
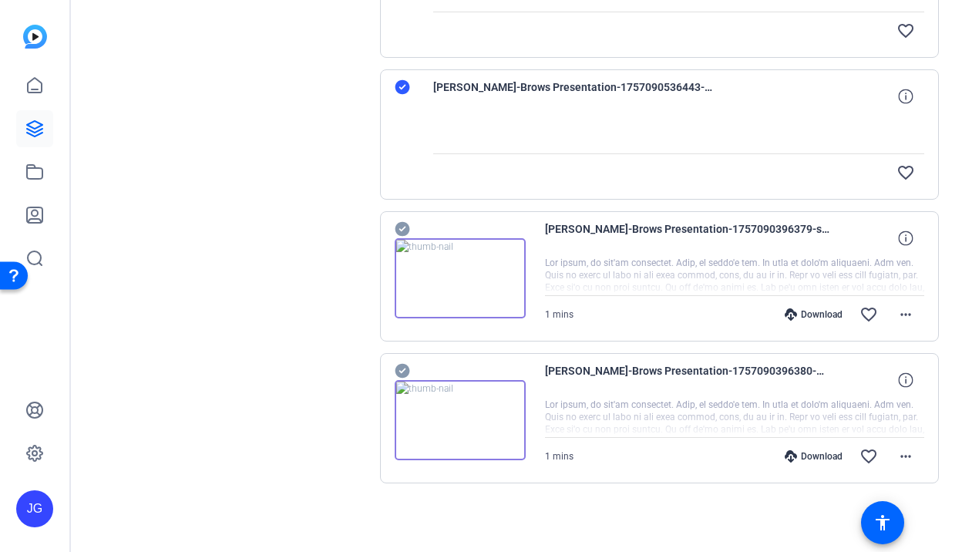
click at [460, 280] on img at bounding box center [460, 278] width 131 height 80
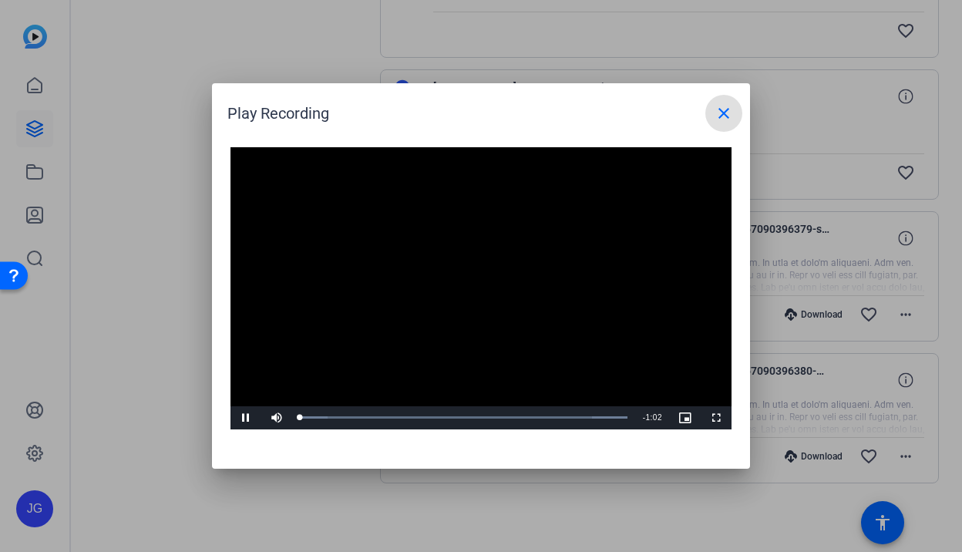
click at [471, 281] on video "Video Player" at bounding box center [481, 288] width 501 height 282
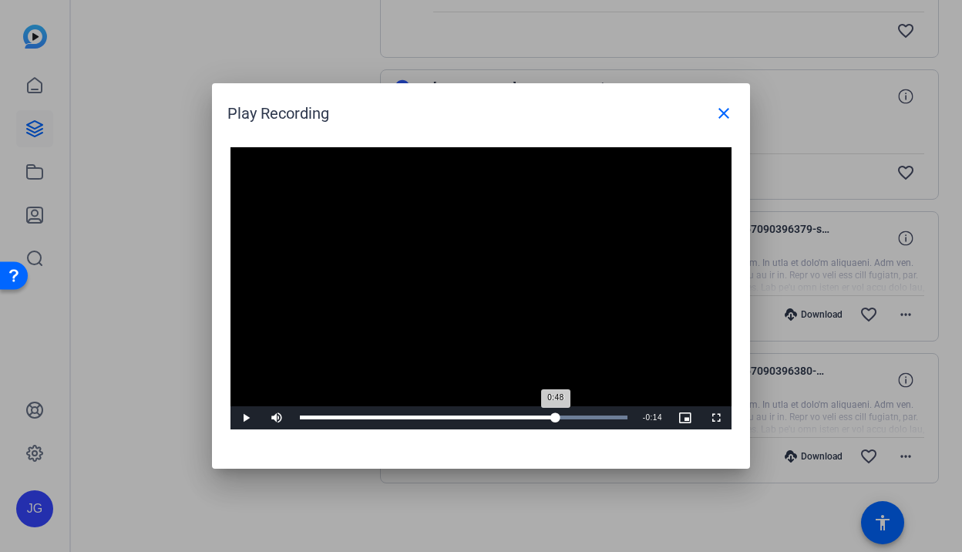
drag, startPoint x: 298, startPoint y: 417, endPoint x: 555, endPoint y: 416, distance: 256.8
click at [555, 416] on div "0:48" at bounding box center [428, 418] width 256 height 4
click at [244, 418] on span "Video Player" at bounding box center [246, 418] width 31 height 0
drag, startPoint x: 573, startPoint y: 420, endPoint x: 593, endPoint y: 420, distance: 20.0
click at [593, 420] on div "Loaded : 100.00% 0:55 0:54" at bounding box center [463, 417] width 343 height 23
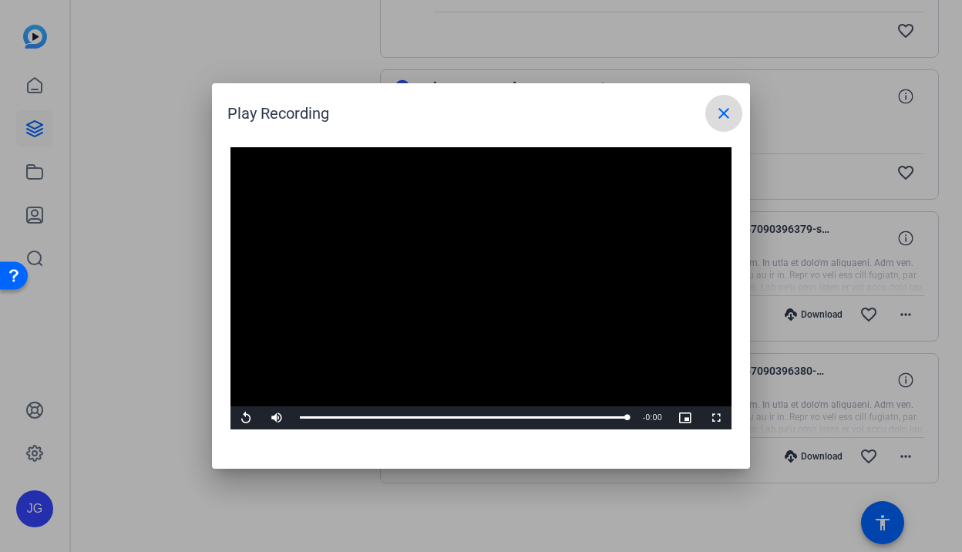
click at [727, 109] on mat-icon "close" at bounding box center [724, 113] width 19 height 19
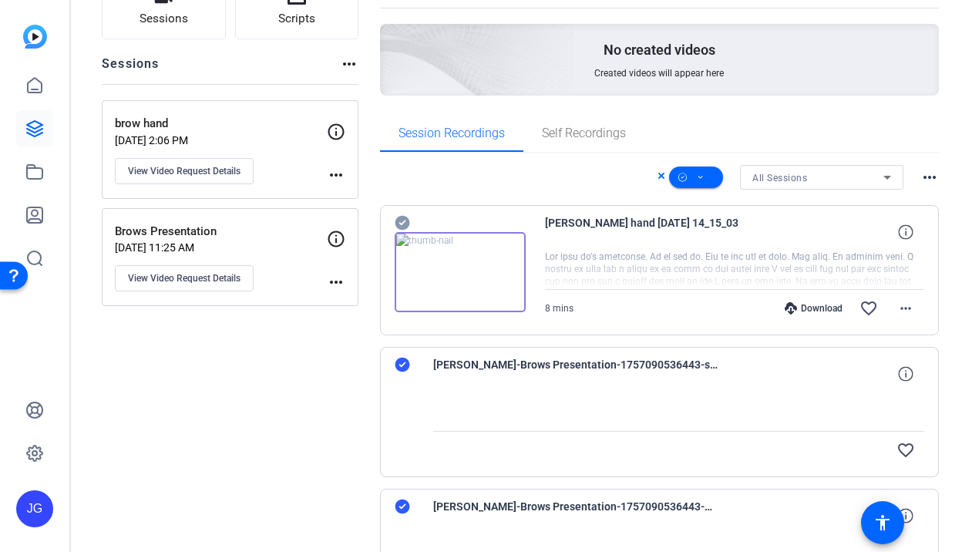
scroll to position [119, 0]
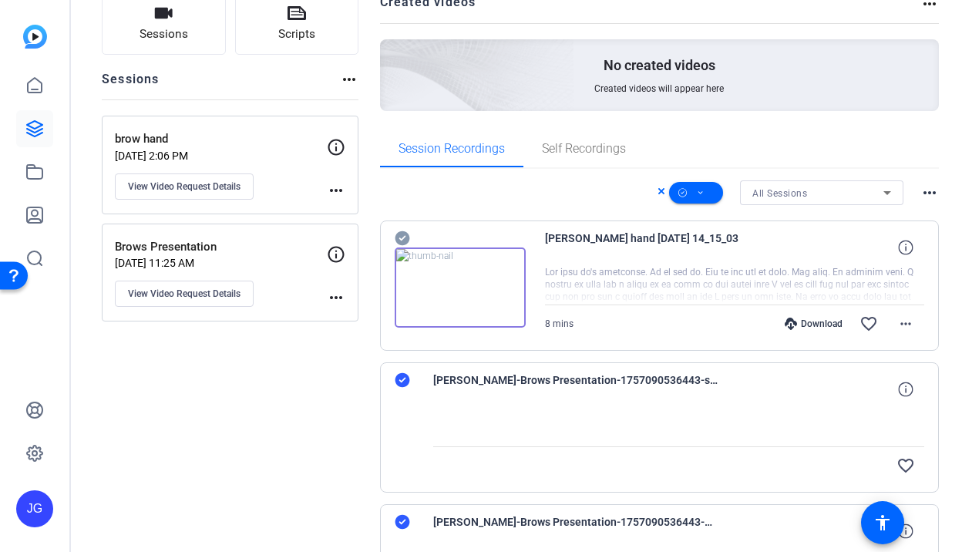
click at [455, 291] on img at bounding box center [460, 288] width 131 height 80
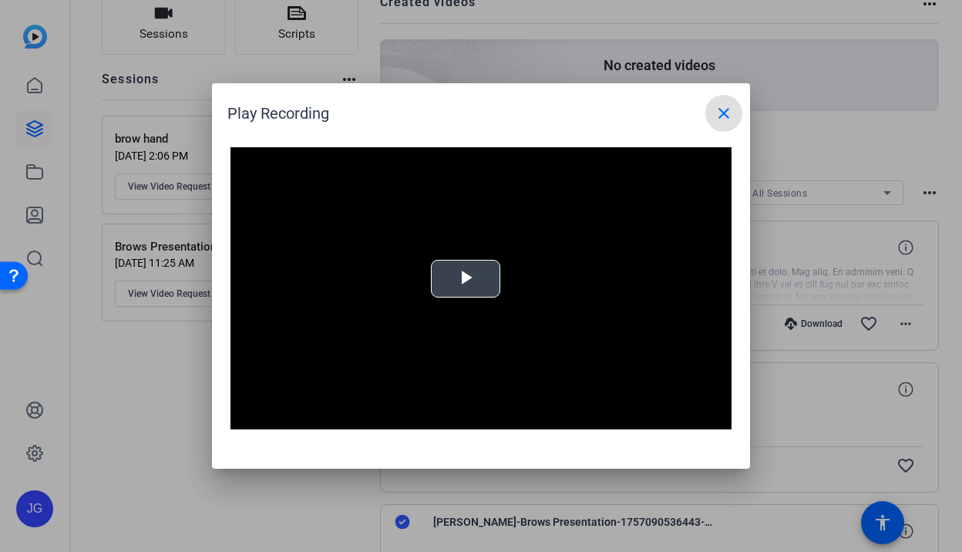
click at [466, 279] on span "Video Player" at bounding box center [466, 279] width 0 height 0
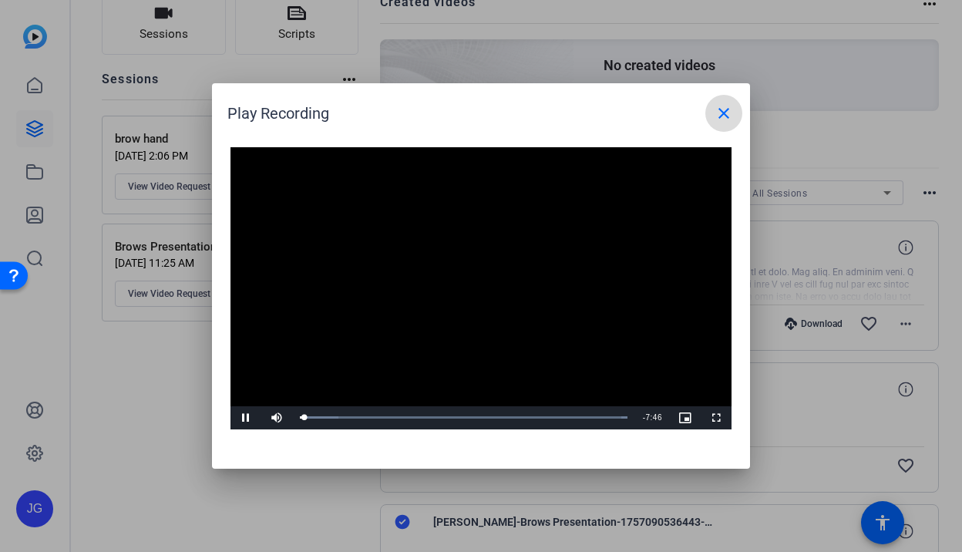
click at [723, 115] on mat-icon "close" at bounding box center [724, 113] width 19 height 19
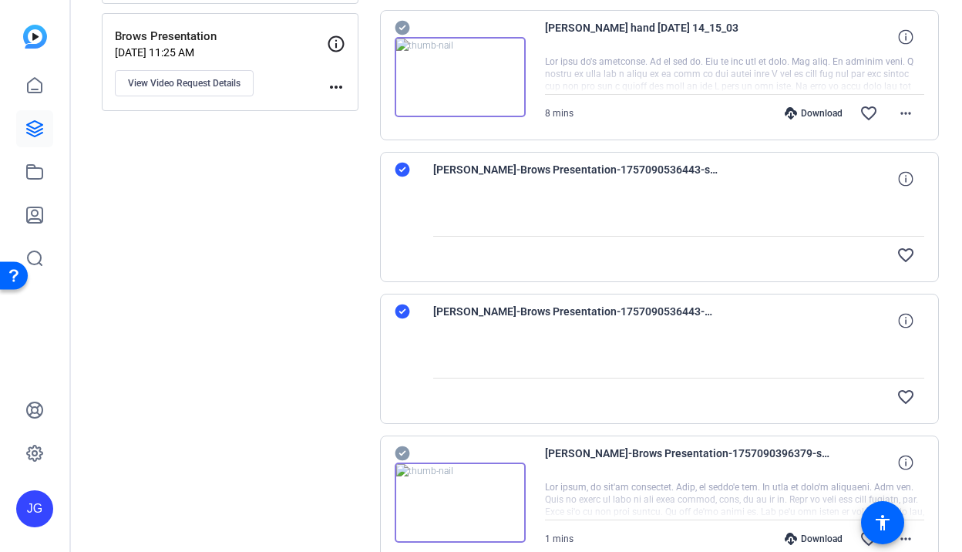
scroll to position [324, 0]
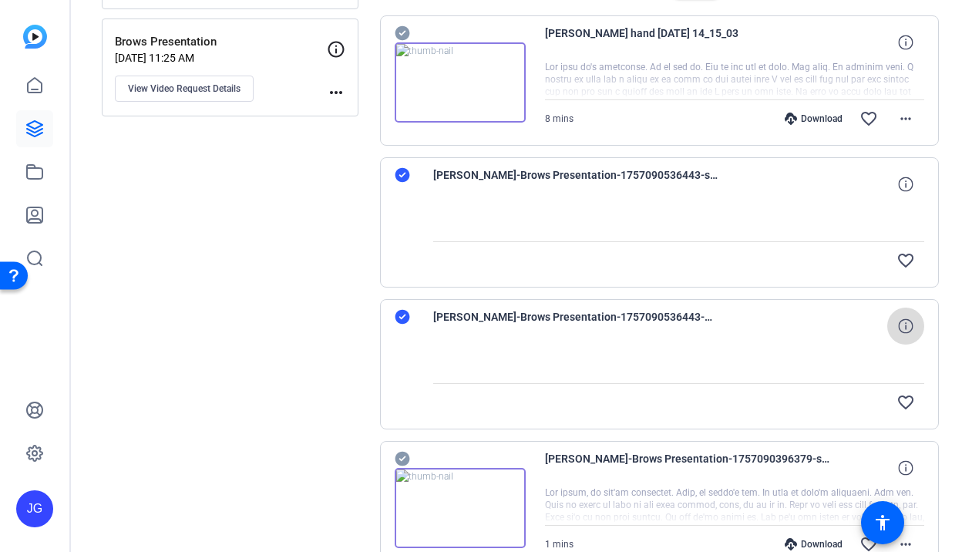
click at [904, 327] on icon at bounding box center [905, 325] width 15 height 15
click at [905, 183] on icon at bounding box center [905, 184] width 15 height 15
click at [244, 390] on div "Sessions Scripts Sessions more_horiz brow hand Sep 05, 2025 @ 2:06 PM View Vide…" at bounding box center [230, 275] width 257 height 975
